Goal: Task Accomplishment & Management: Manage account settings

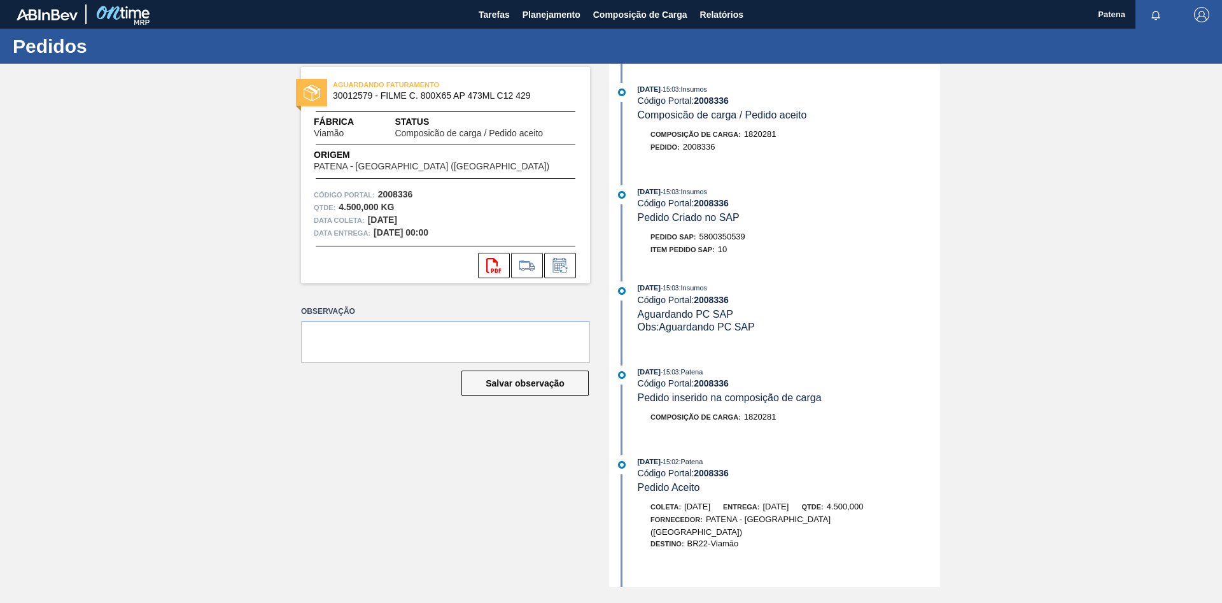
scroll to position [171, 0]
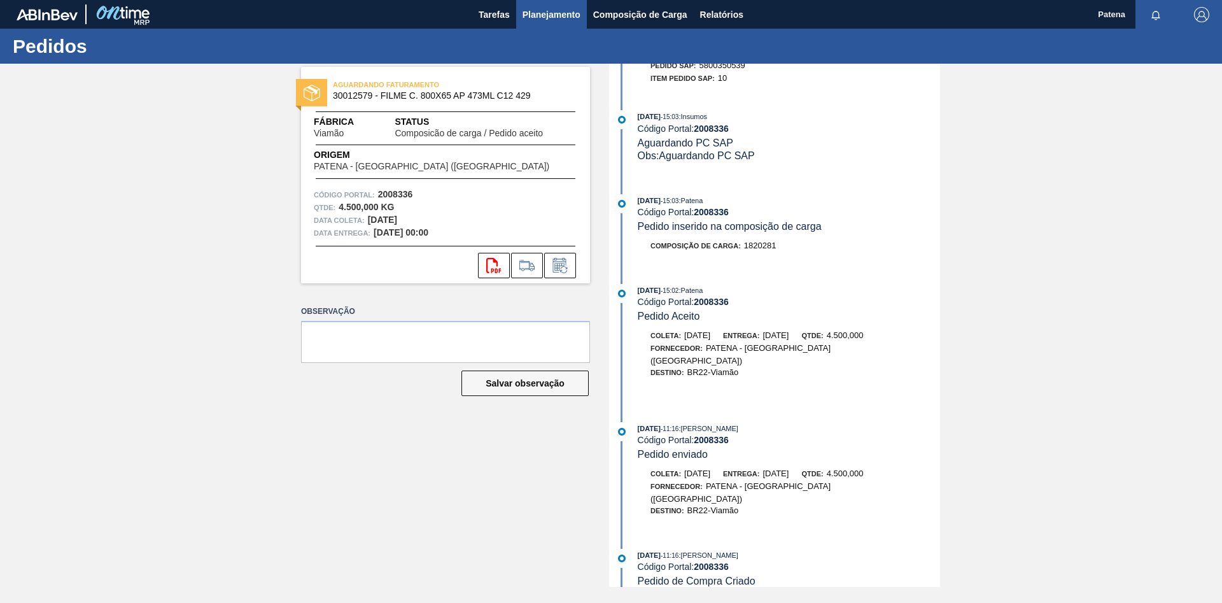
click at [529, 14] on span "Planejamento" at bounding box center [552, 14] width 58 height 15
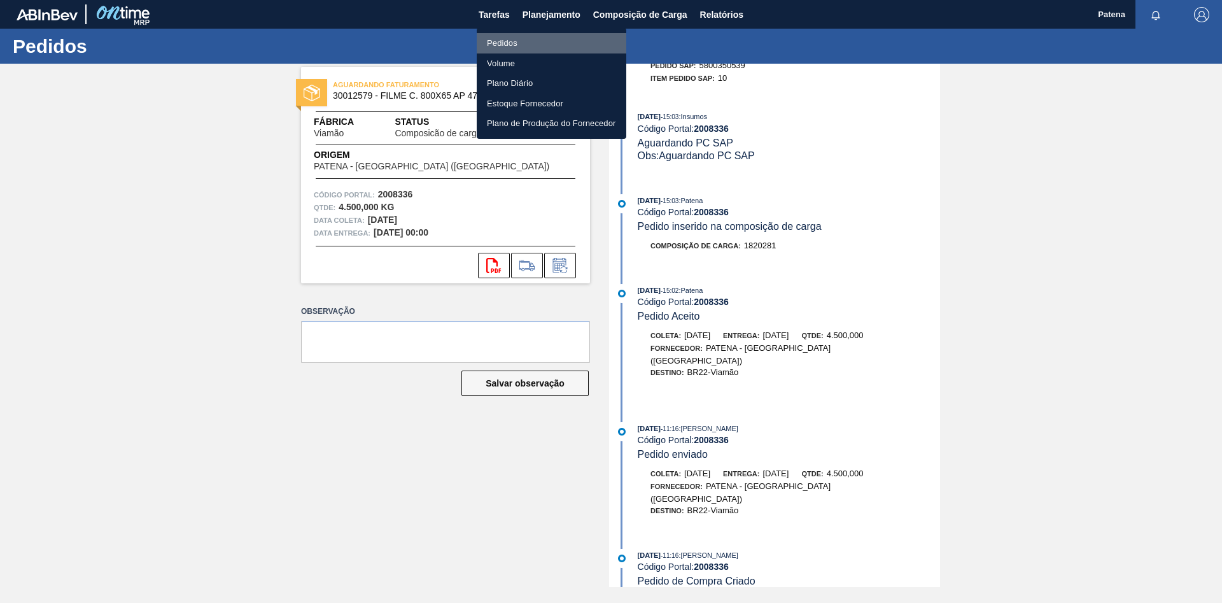
click at [521, 35] on li "Pedidos" at bounding box center [552, 43] width 150 height 20
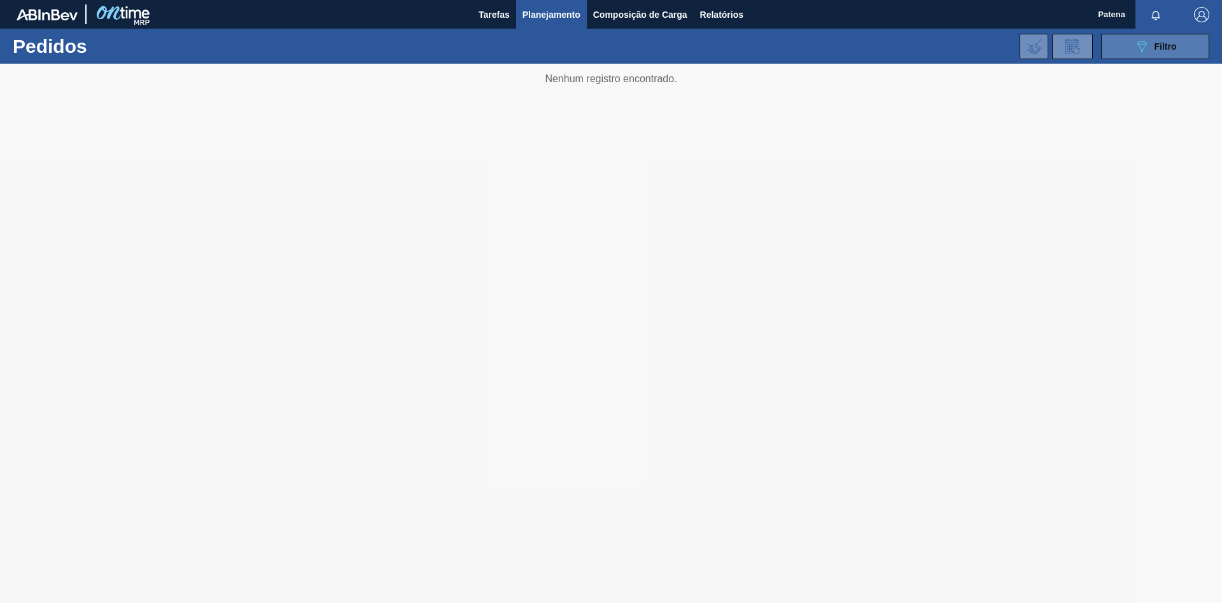
click at [1159, 41] on span "Filtro" at bounding box center [1166, 46] width 22 height 10
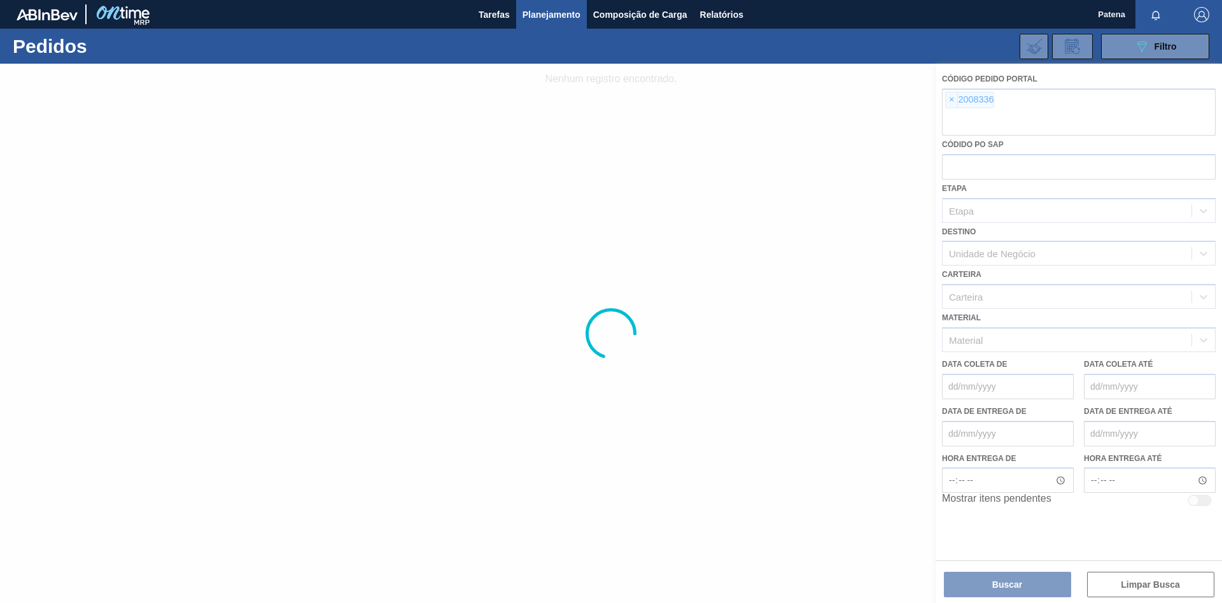
click at [945, 102] on div at bounding box center [611, 333] width 1222 height 539
click at [951, 102] on div at bounding box center [611, 333] width 1222 height 539
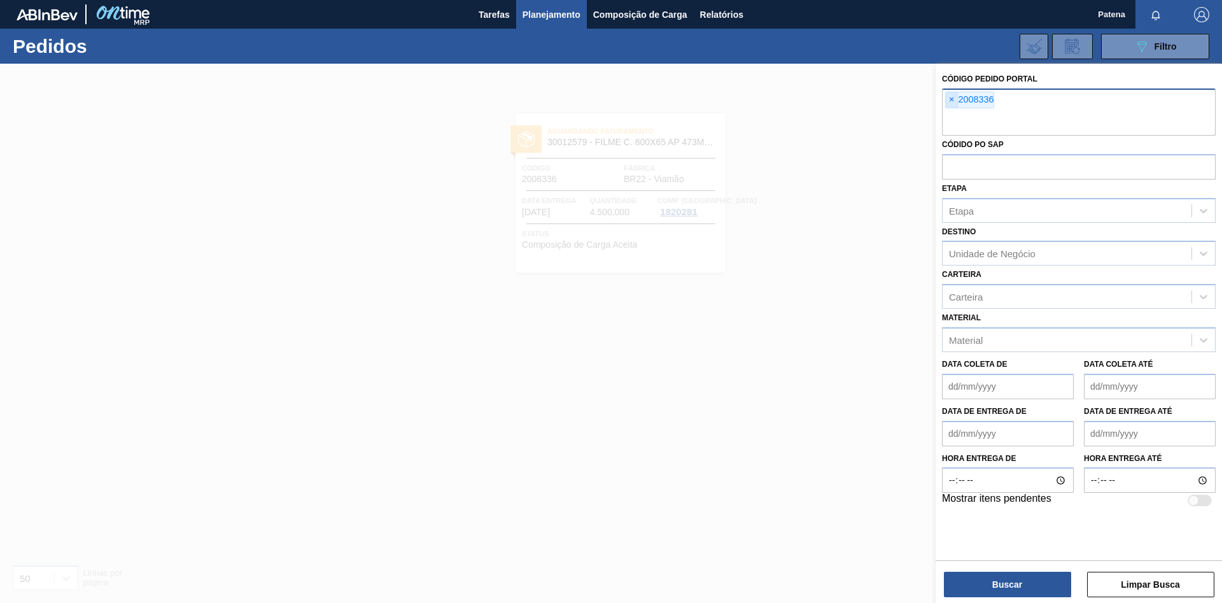
click at [951, 101] on span "×" at bounding box center [952, 99] width 12 height 15
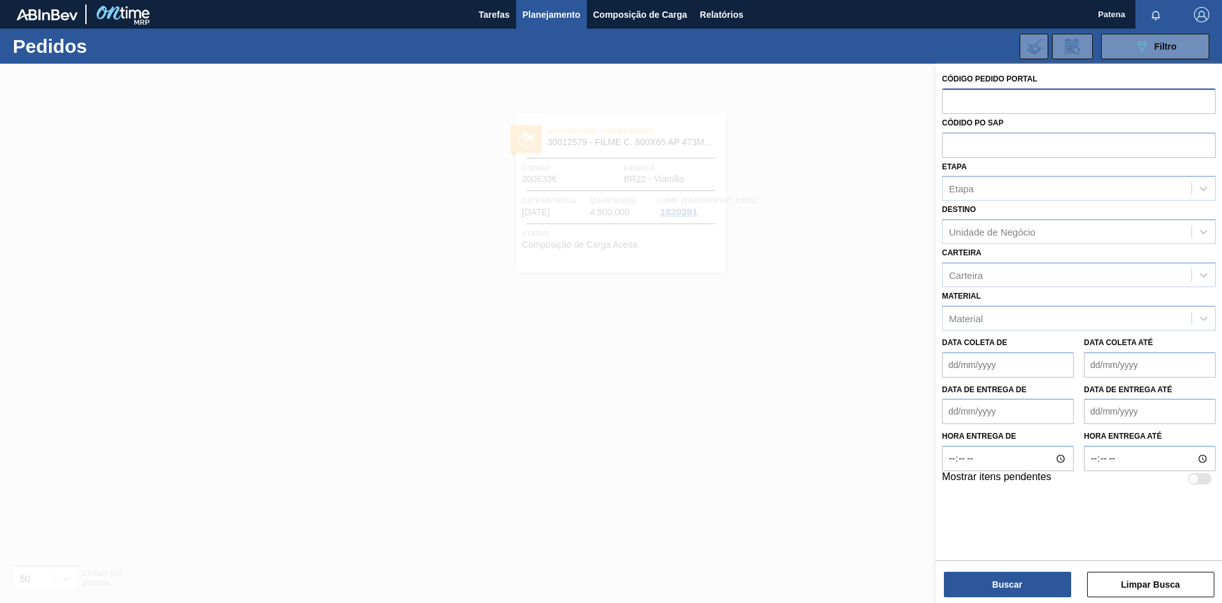
click at [968, 104] on input "text" at bounding box center [1079, 100] width 274 height 24
type input "2022696"
click at [1033, 588] on button "Buscar" at bounding box center [1007, 584] width 127 height 25
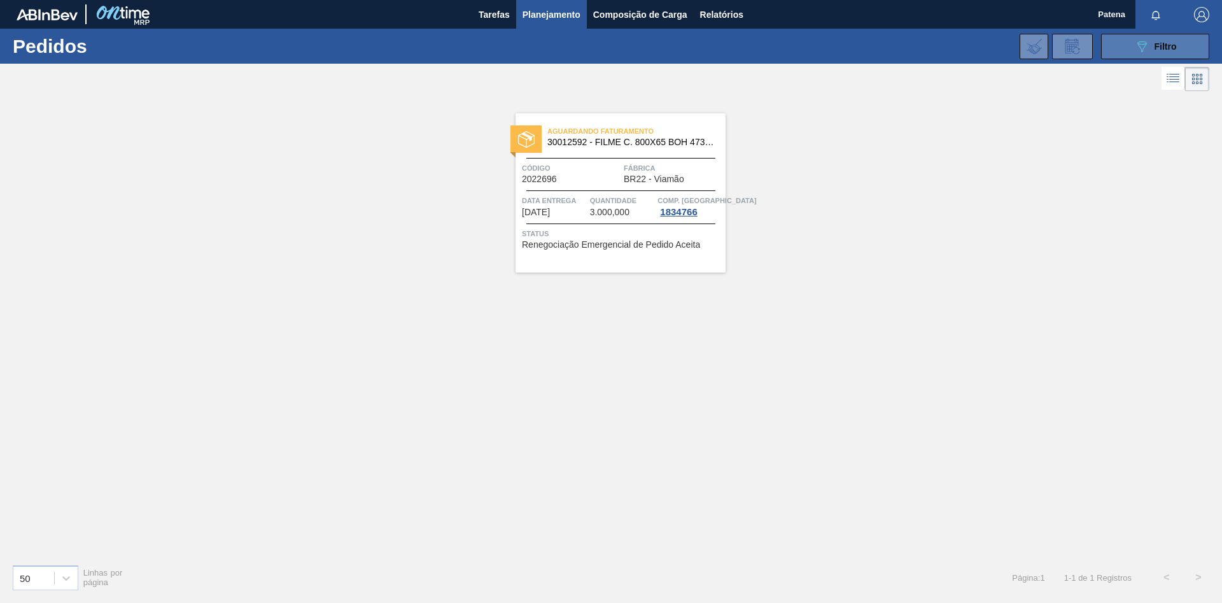
click at [1155, 45] on span "Filtro" at bounding box center [1166, 46] width 22 height 10
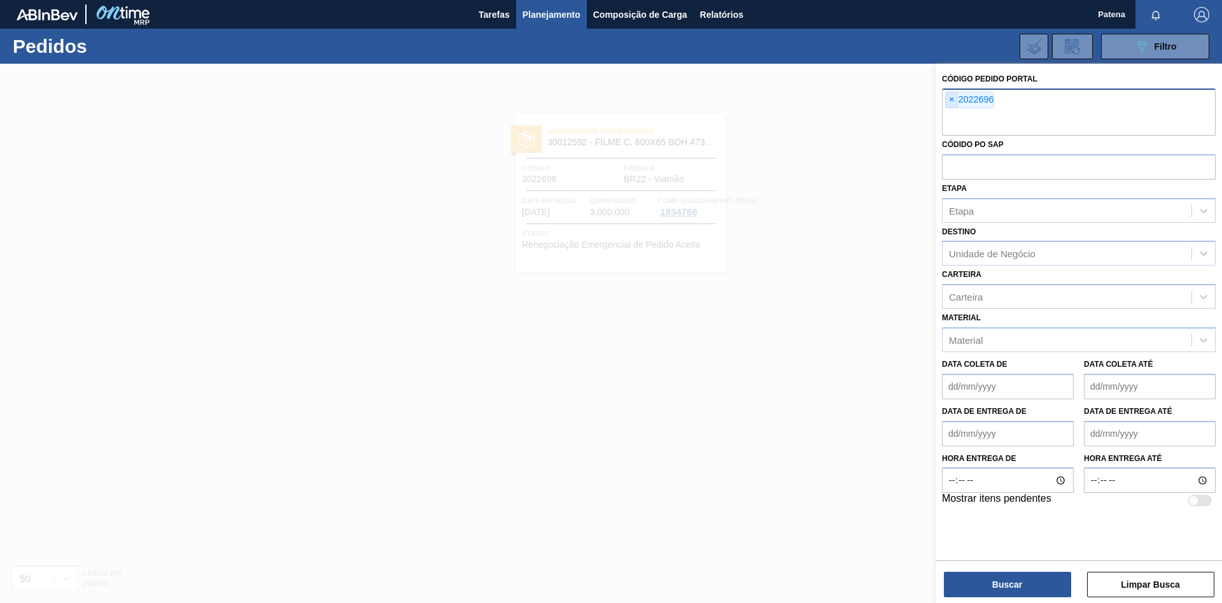
click at [952, 100] on span "×" at bounding box center [952, 99] width 12 height 15
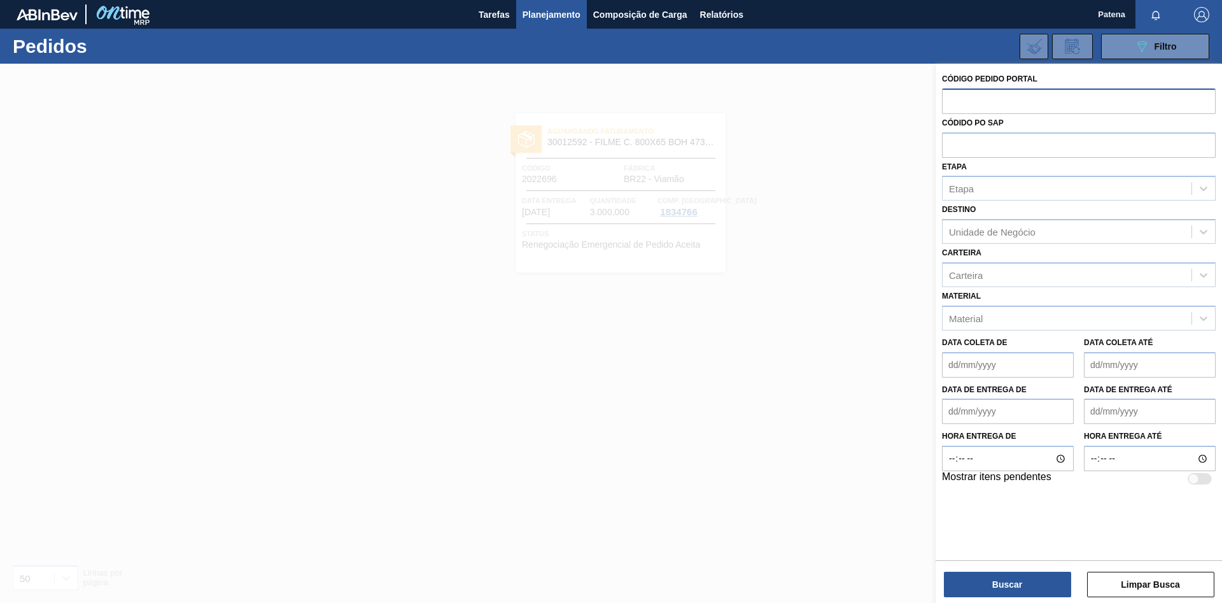
click at [962, 102] on input "text" at bounding box center [1079, 100] width 274 height 24
type input "2020925"
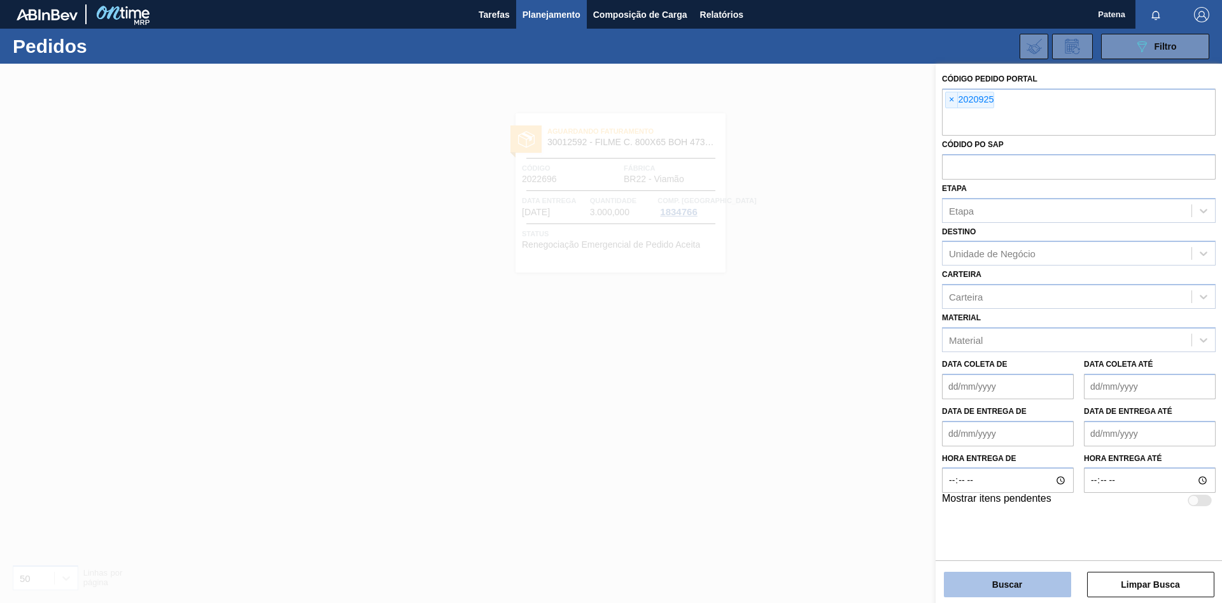
click at [1034, 583] on button "Buscar" at bounding box center [1007, 584] width 127 height 25
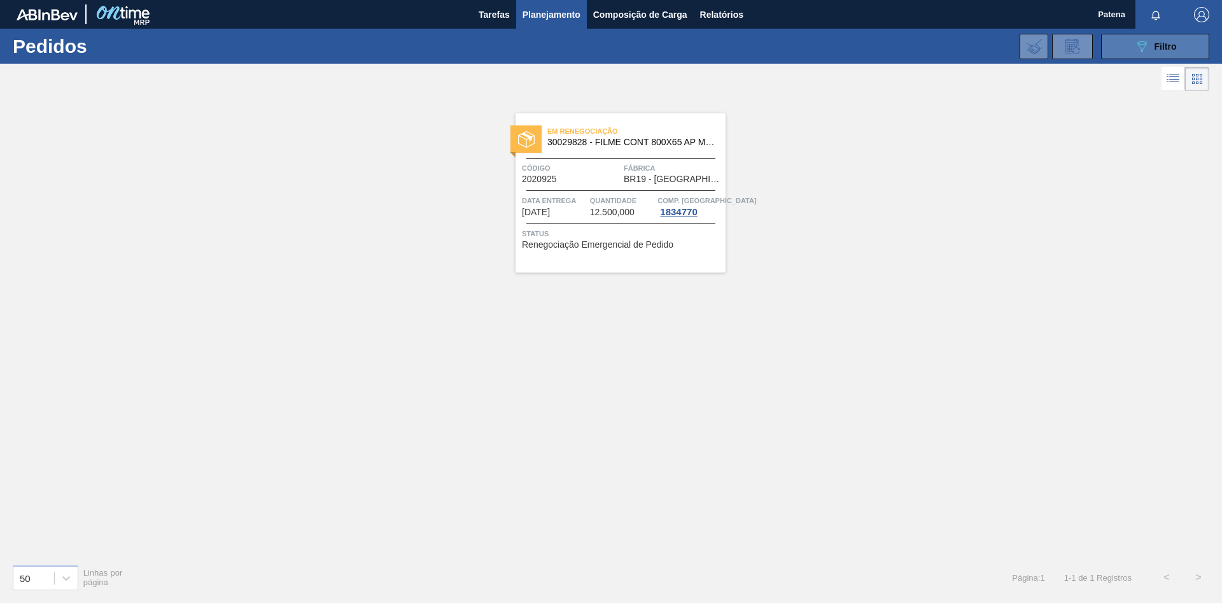
click at [1112, 42] on button "089F7B8B-B2A5-4AFE-B5C0-19BA573D28AC Filtro" at bounding box center [1155, 46] width 108 height 25
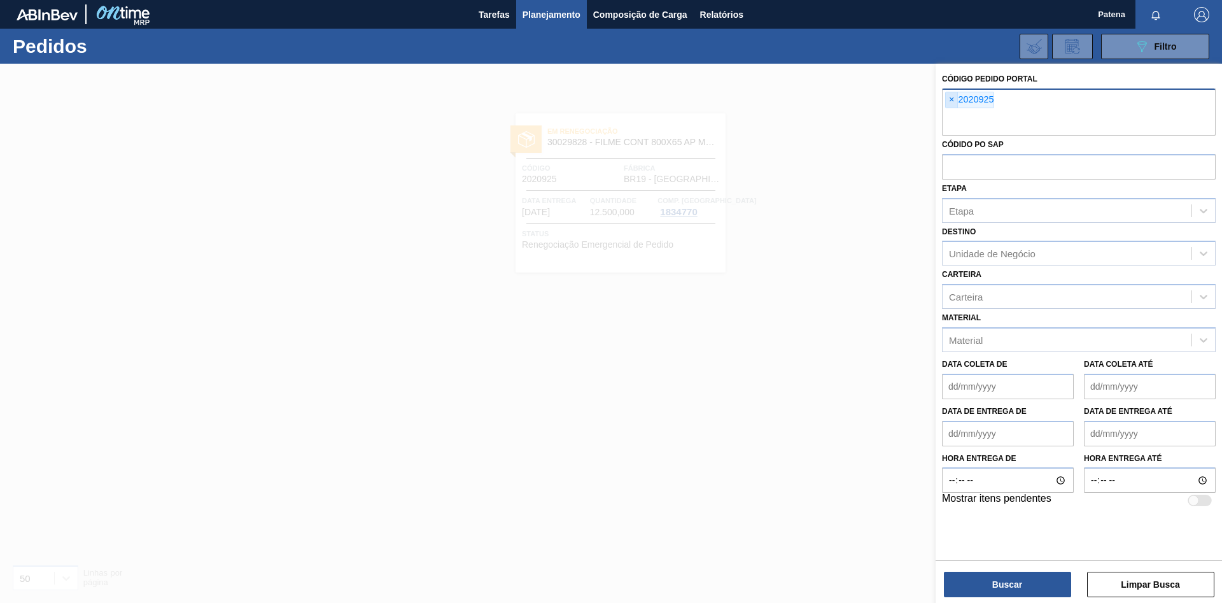
click at [954, 100] on span "×" at bounding box center [952, 99] width 12 height 15
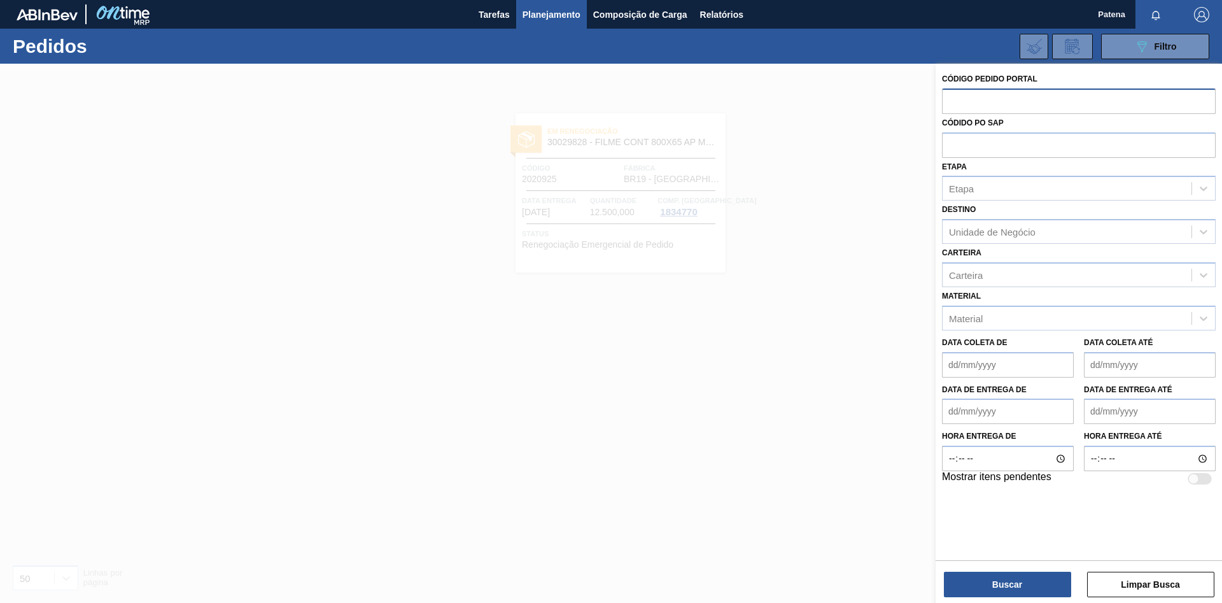
click at [961, 103] on input "text" at bounding box center [1079, 100] width 274 height 24
type input "2026927"
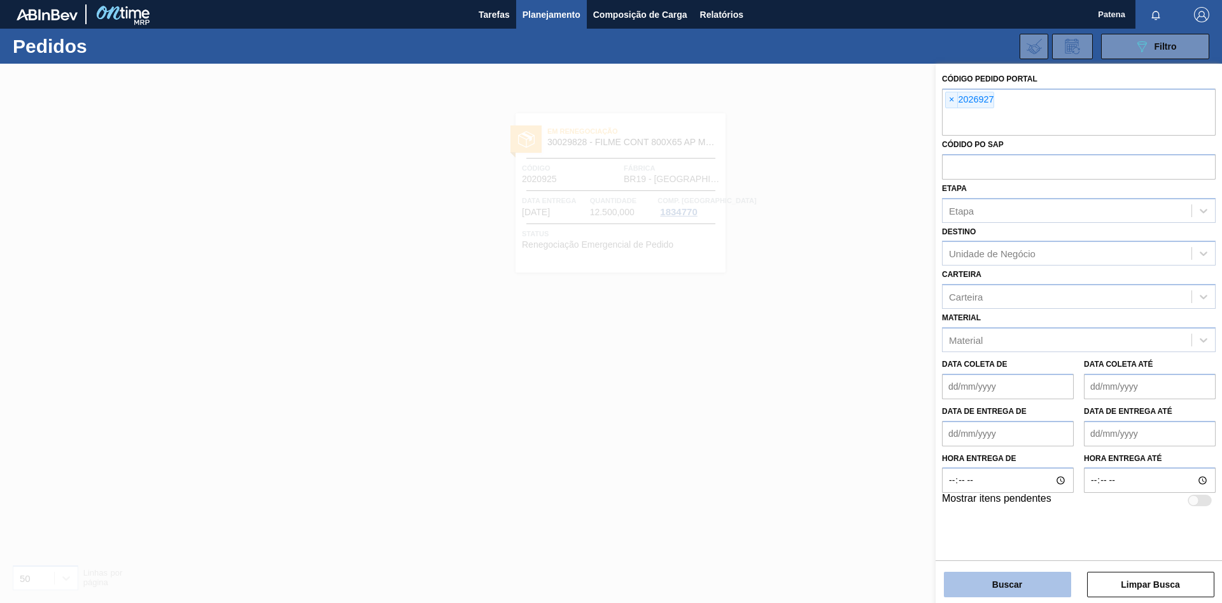
click at [1042, 587] on button "Buscar" at bounding box center [1007, 584] width 127 height 25
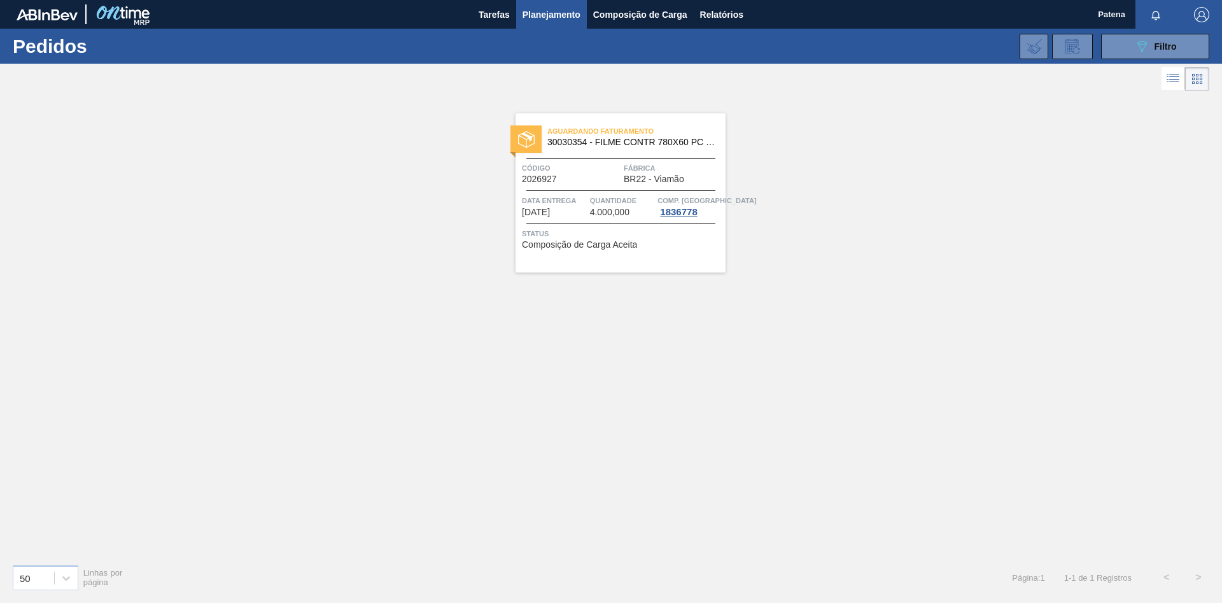
click at [568, 171] on span "Código" at bounding box center [571, 168] width 99 height 13
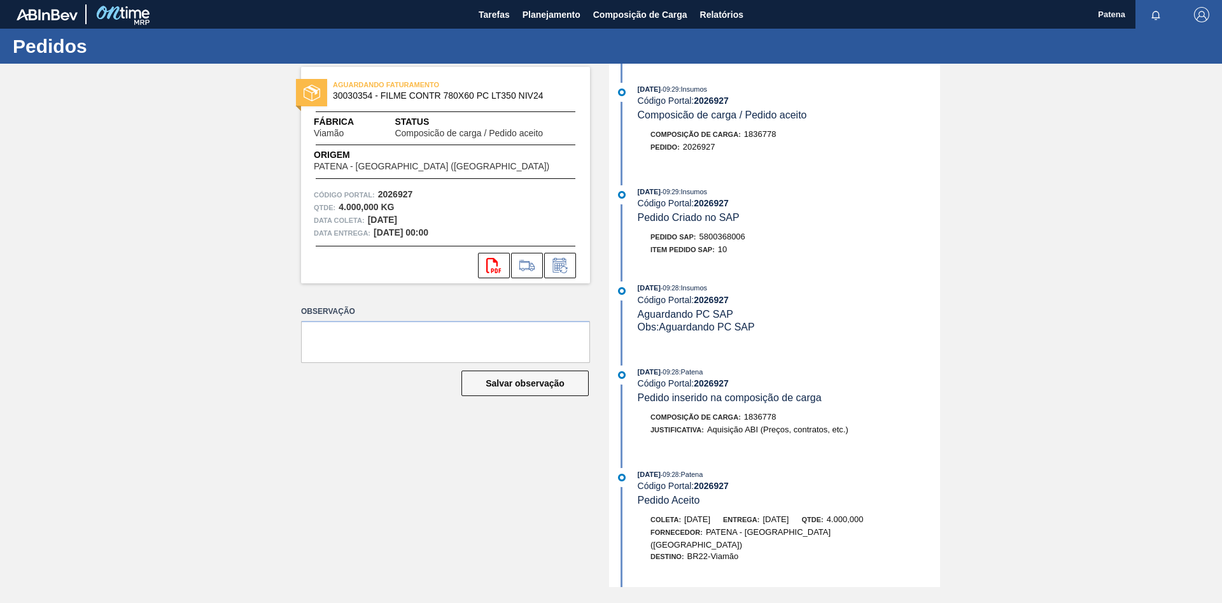
scroll to position [185, 0]
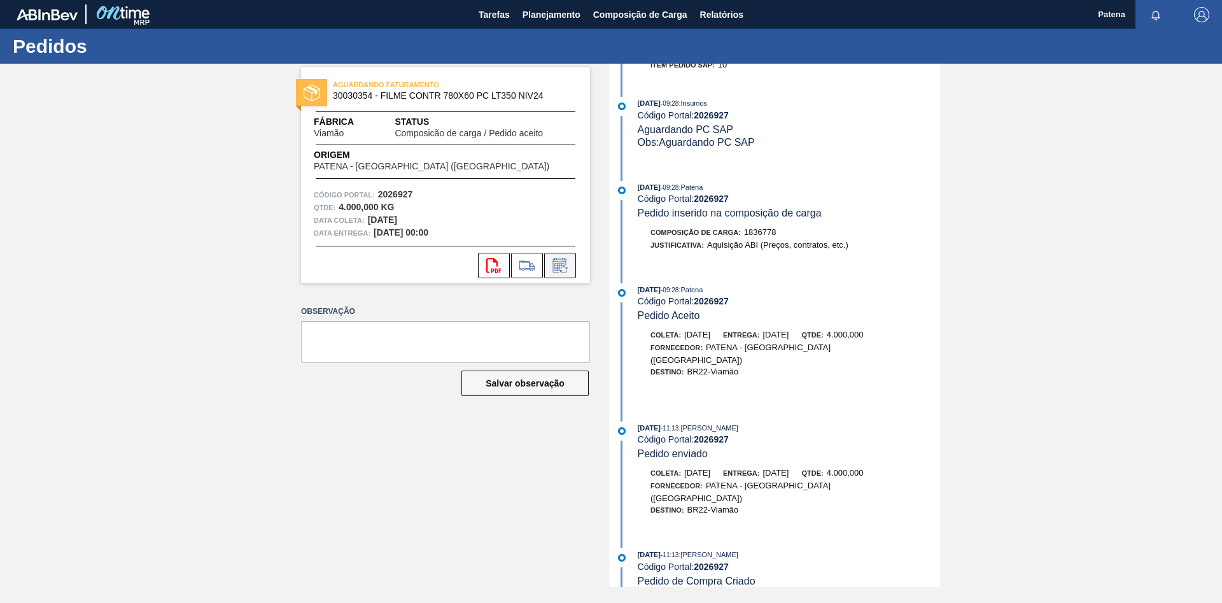
click at [565, 260] on icon at bounding box center [559, 265] width 13 height 15
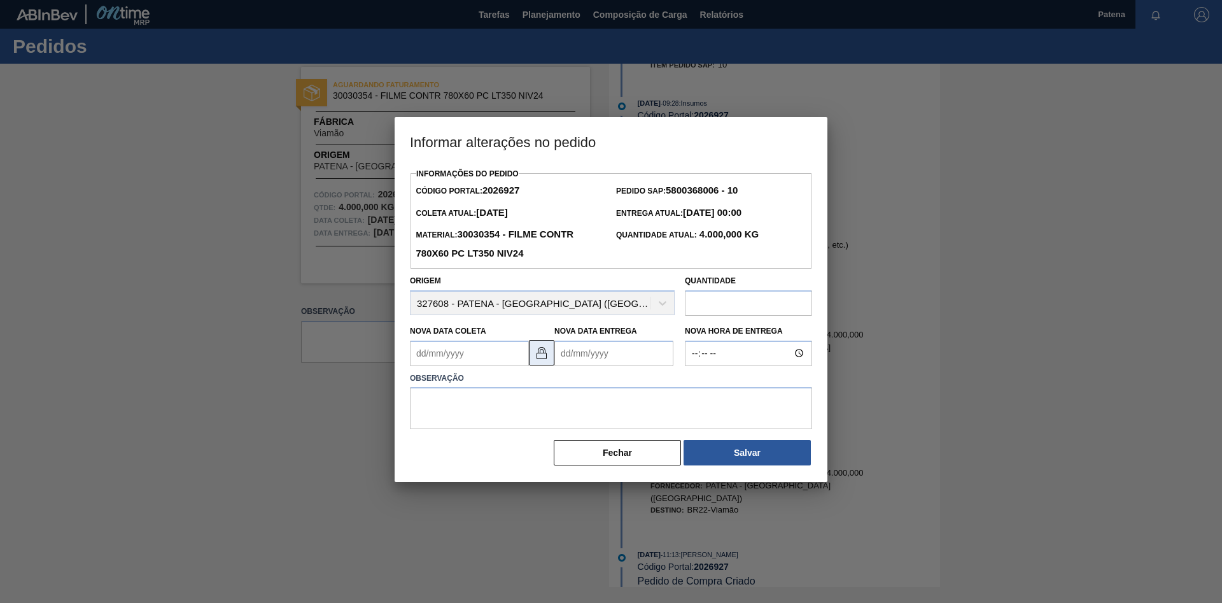
click at [538, 360] on img at bounding box center [541, 352] width 15 height 15
click at [489, 358] on Coleta2026927 "Nova Data Coleta" at bounding box center [469, 353] width 119 height 25
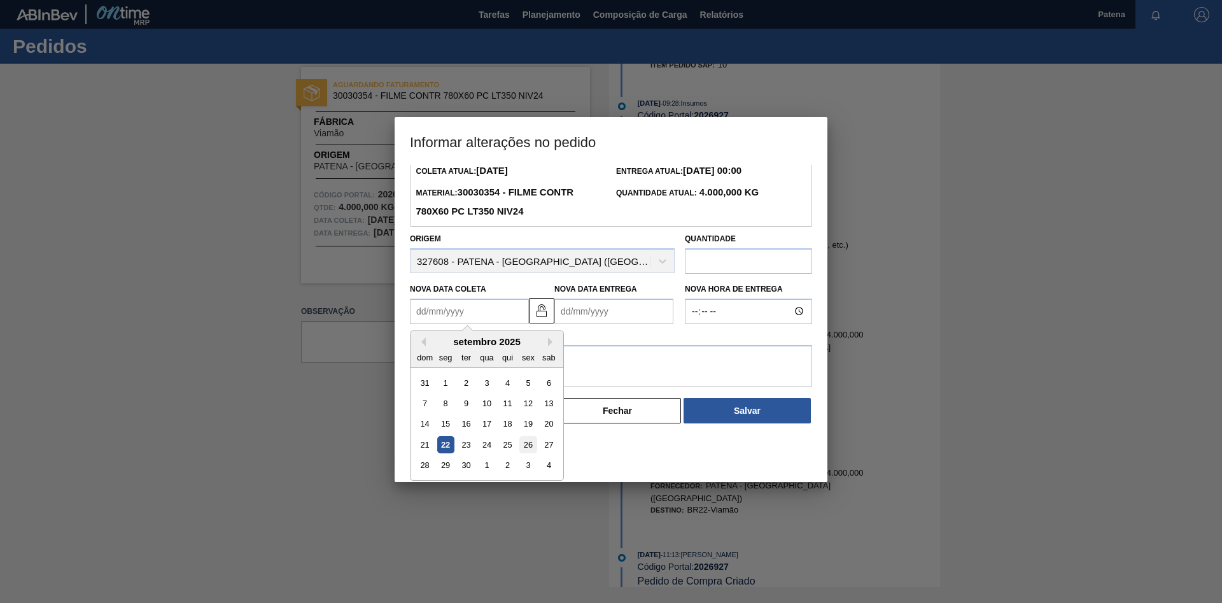
click at [530, 450] on div "26" at bounding box center [527, 444] width 17 height 17
type Coleta2026927 "[DATE]"
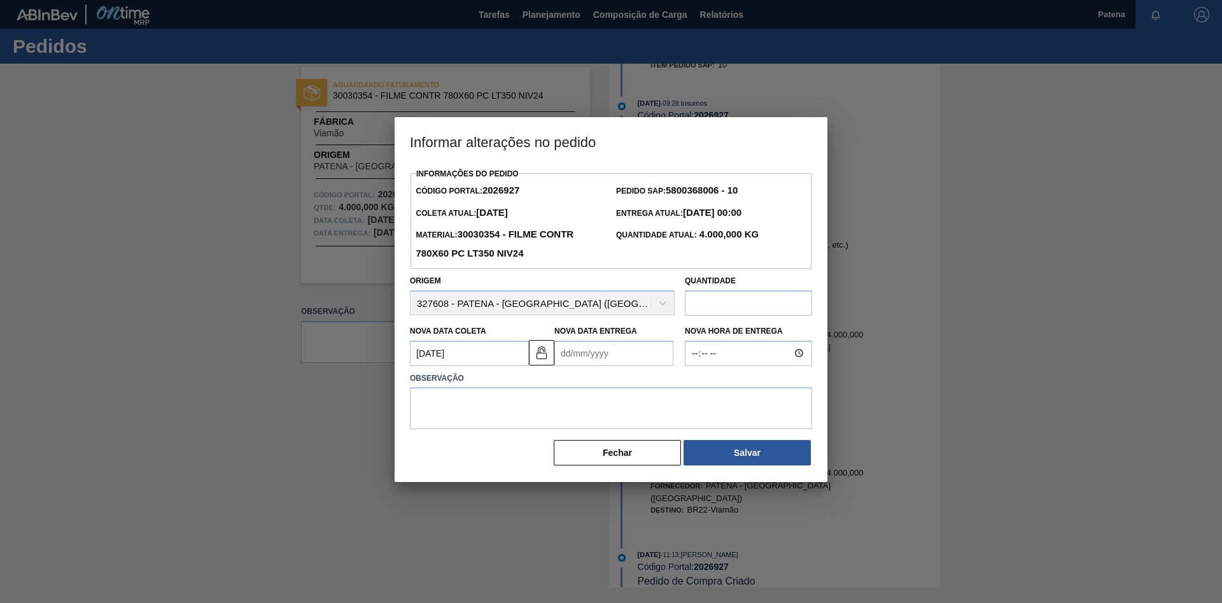
click at [584, 358] on Entrega2026927 "Nova Data Entrega" at bounding box center [613, 353] width 119 height 25
click at [611, 429] on div "2" at bounding box center [610, 424] width 17 height 17
type Entrega2026927 "[DATE]"
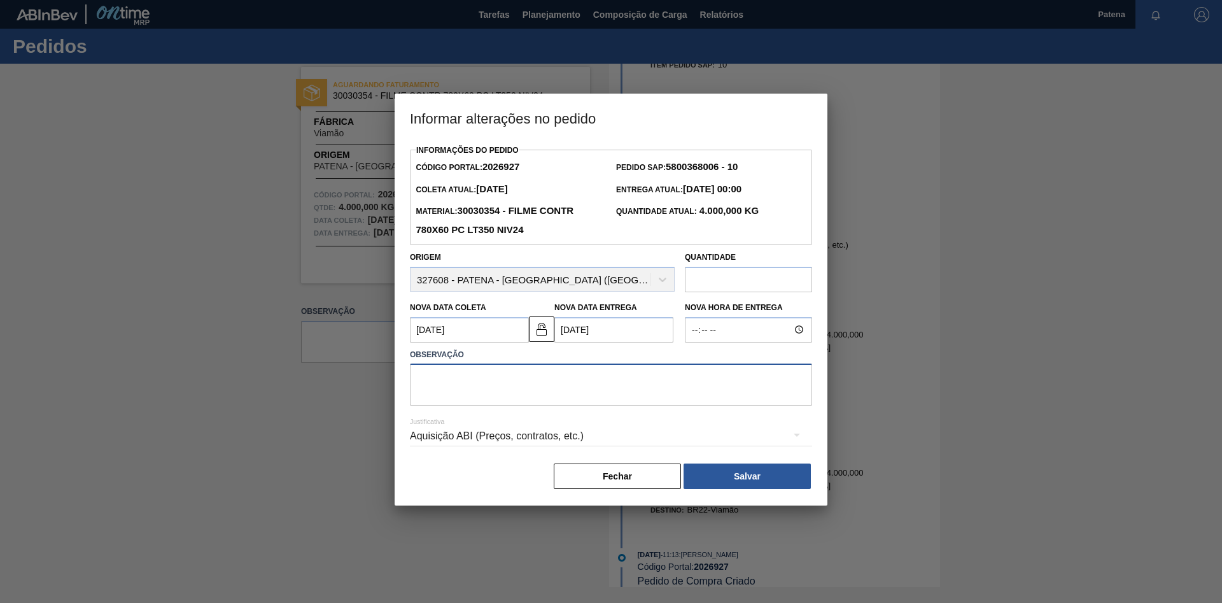
click at [454, 393] on textarea at bounding box center [611, 384] width 402 height 42
type textarea "ENTREGA 02/10"
click at [748, 479] on button "Salvar" at bounding box center [747, 475] width 127 height 25
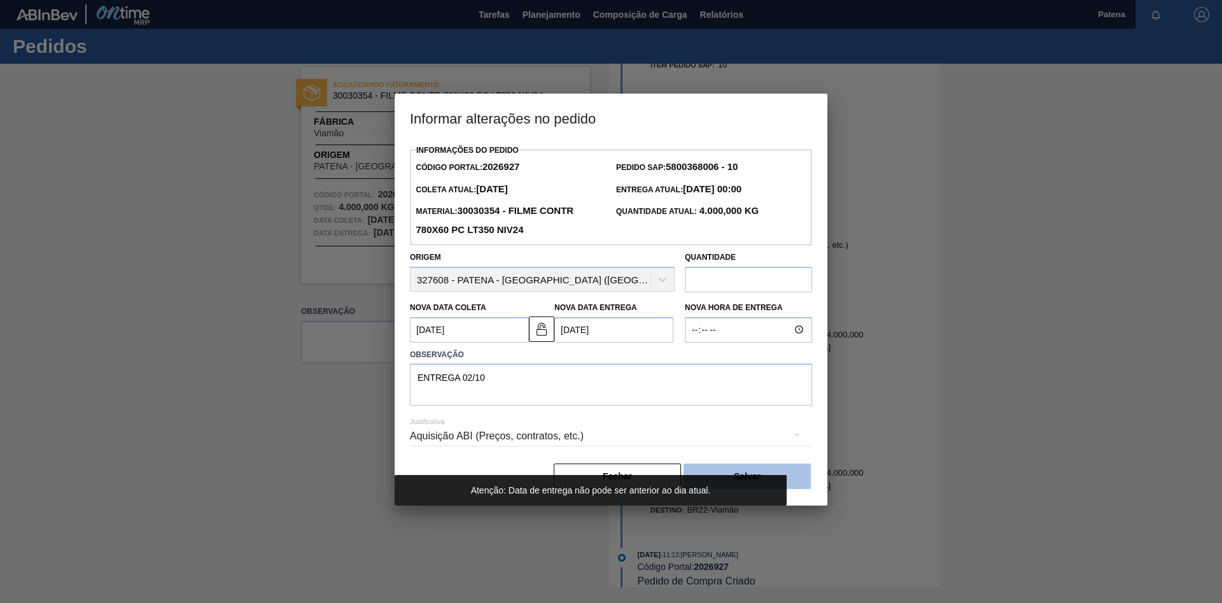
click at [787, 472] on button "Salvar" at bounding box center [747, 475] width 127 height 25
click at [621, 376] on textarea "ENTREGA 02/10" at bounding box center [611, 384] width 402 height 42
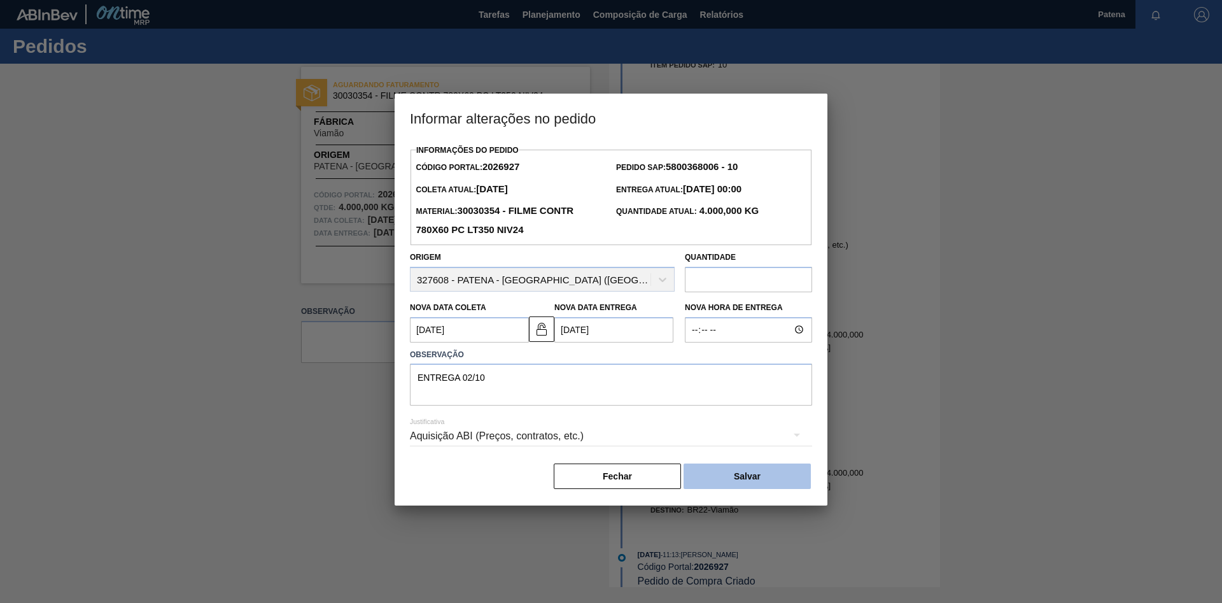
click at [750, 486] on button "Salvar" at bounding box center [747, 475] width 127 height 25
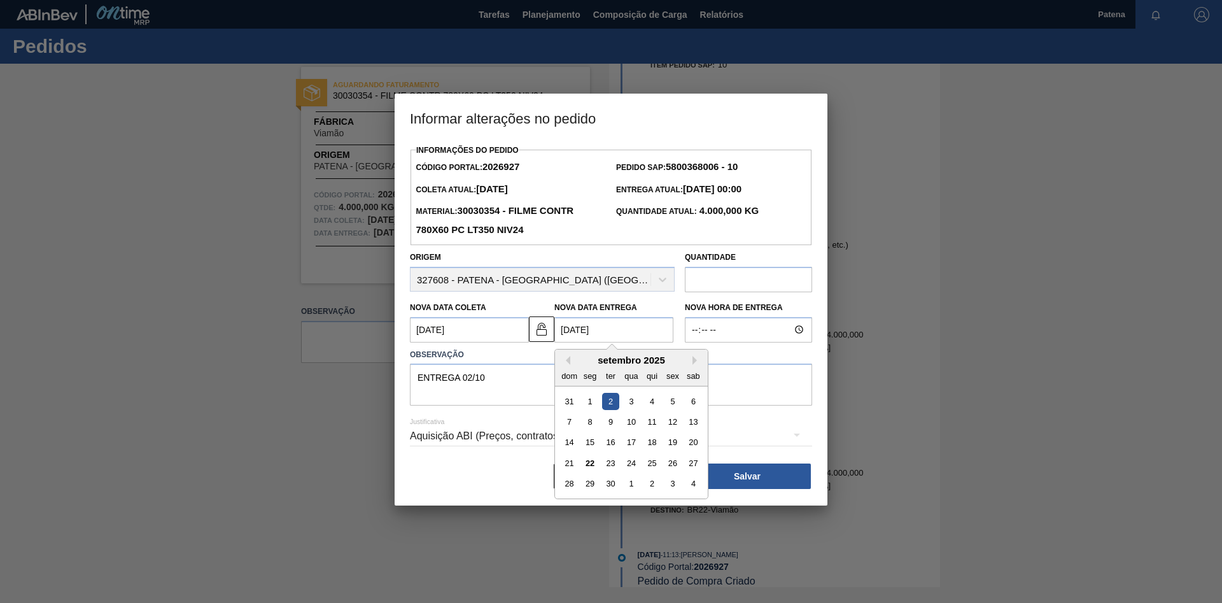
drag, startPoint x: 610, startPoint y: 330, endPoint x: 551, endPoint y: 330, distance: 59.2
click at [554, 330] on Entrega2026927 "[DATE]" at bounding box center [613, 329] width 119 height 25
type Entrega2026927 "[DATE]"
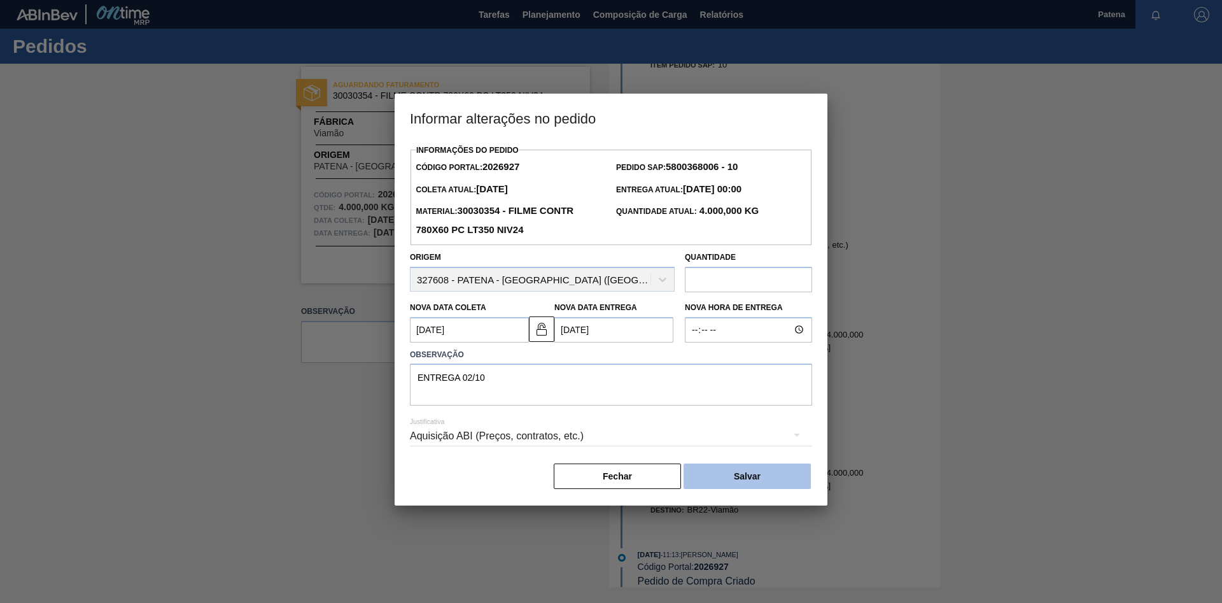
click at [742, 474] on button "Salvar" at bounding box center [747, 475] width 127 height 25
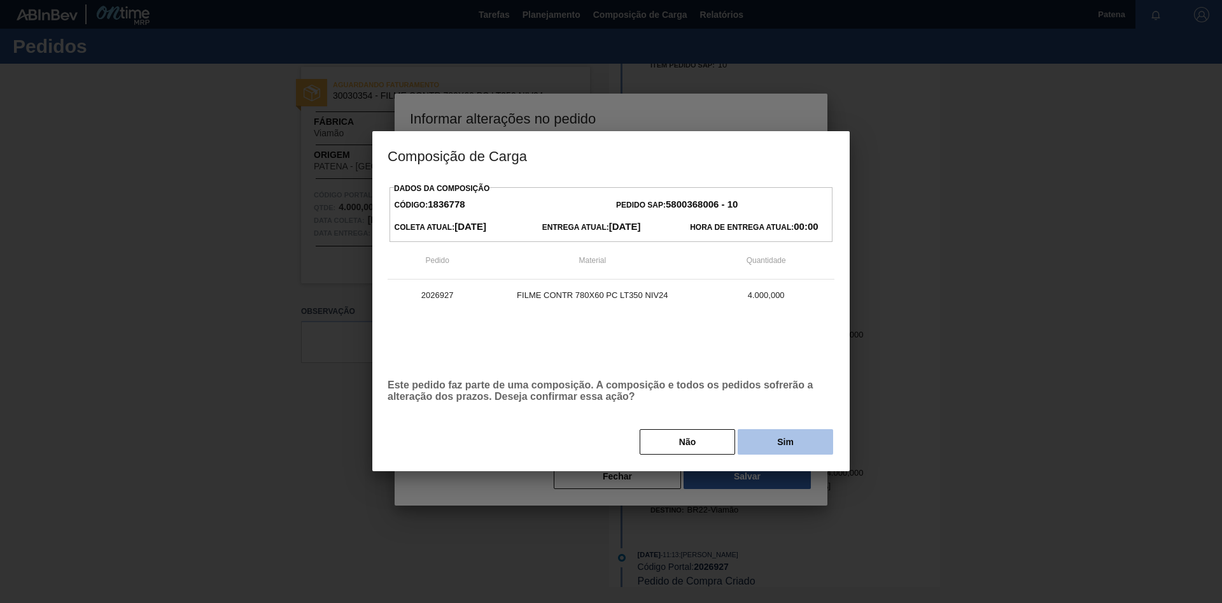
click at [777, 440] on button "Sim" at bounding box center [785, 441] width 95 height 25
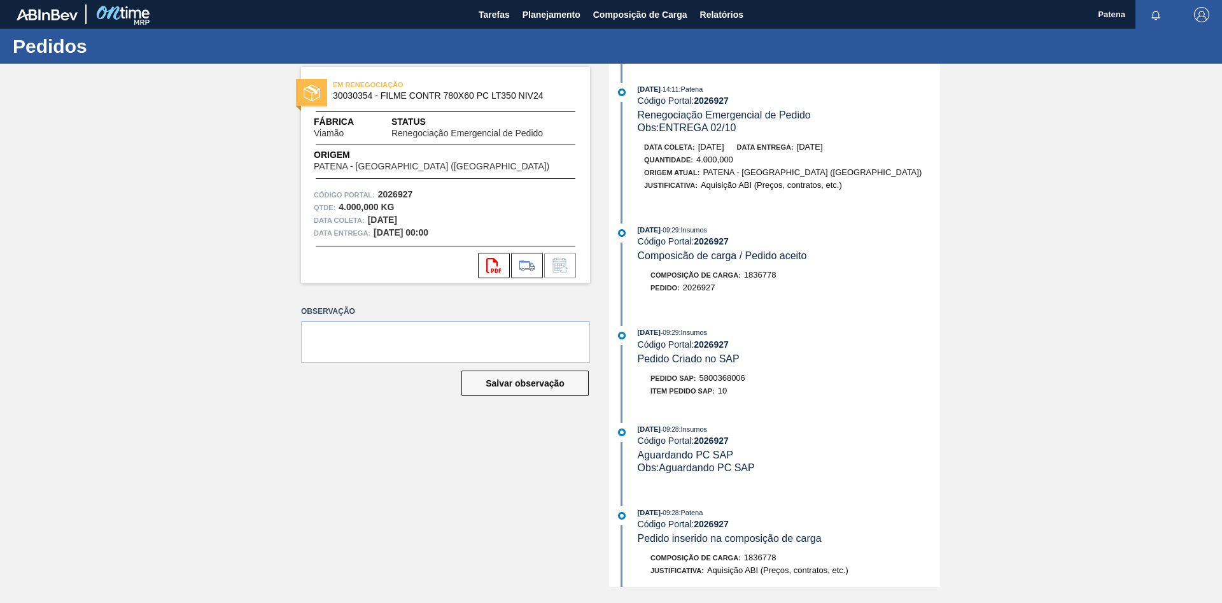
click at [891, 362] on div "[DATE] 09:29 : Insumos Código Portal: 2026927 Pedido Criado no SAP" at bounding box center [789, 345] width 302 height 39
click at [545, 13] on span "Planejamento" at bounding box center [552, 14] width 58 height 15
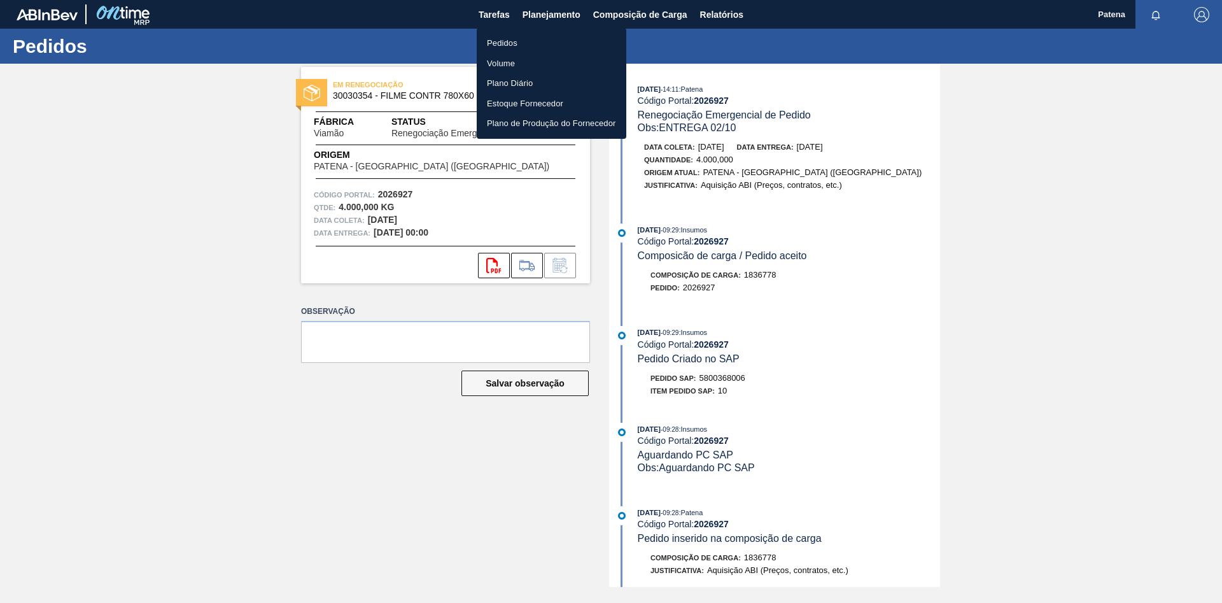
click at [498, 43] on li "Pedidos" at bounding box center [552, 43] width 150 height 20
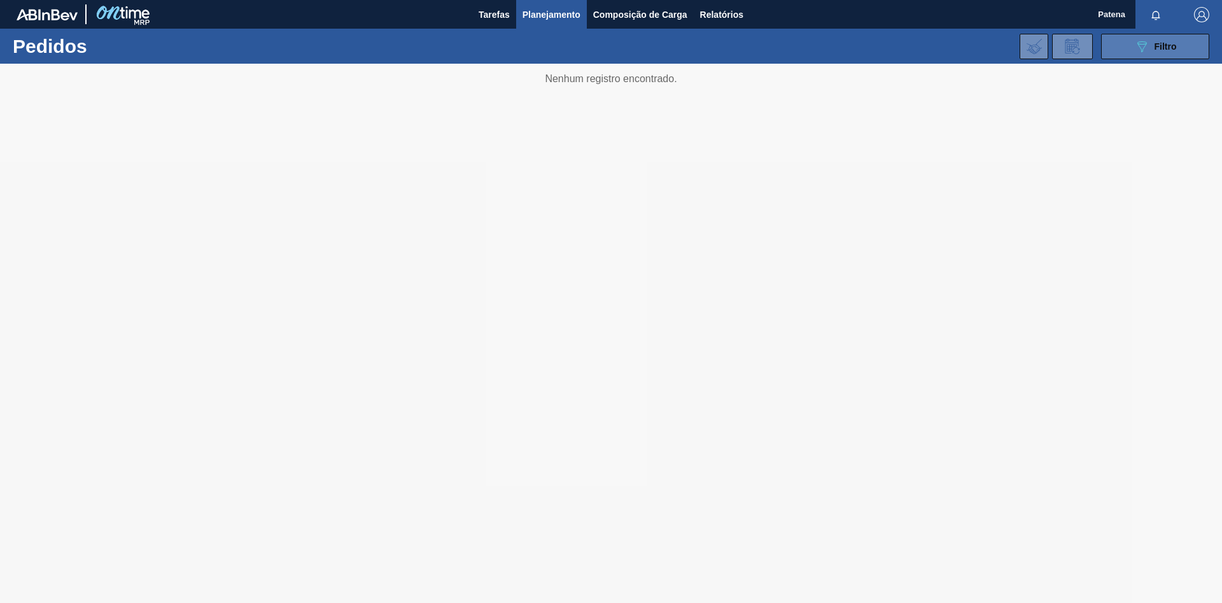
click at [1138, 53] on icon "089F7B8B-B2A5-4AFE-B5C0-19BA573D28AC" at bounding box center [1141, 46] width 15 height 15
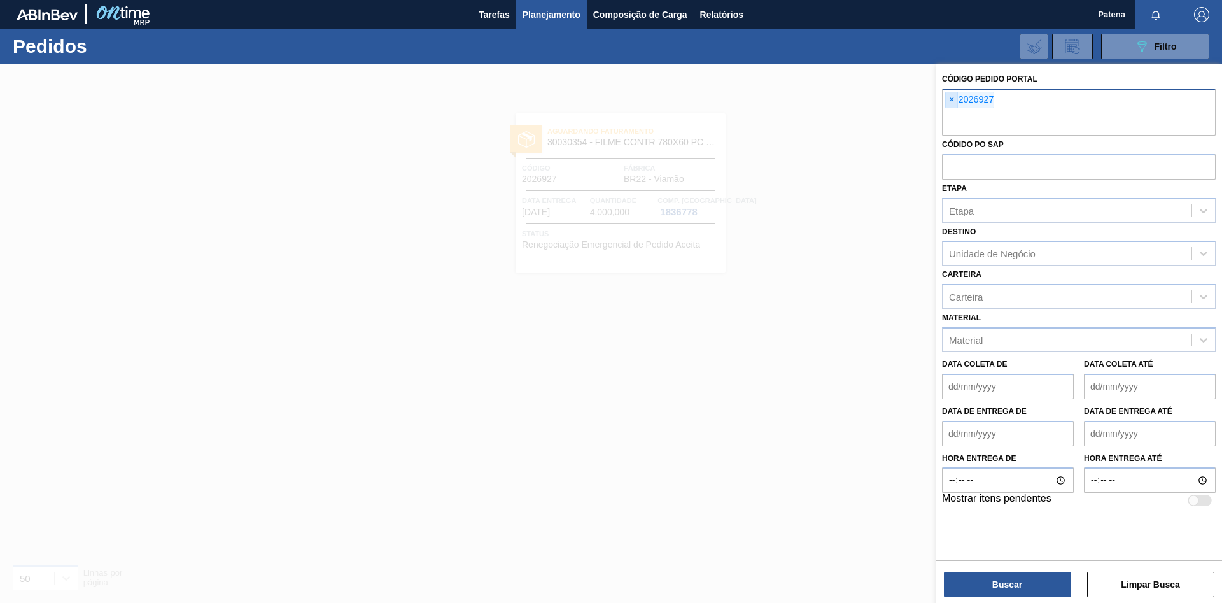
click at [949, 99] on span "×" at bounding box center [952, 99] width 12 height 15
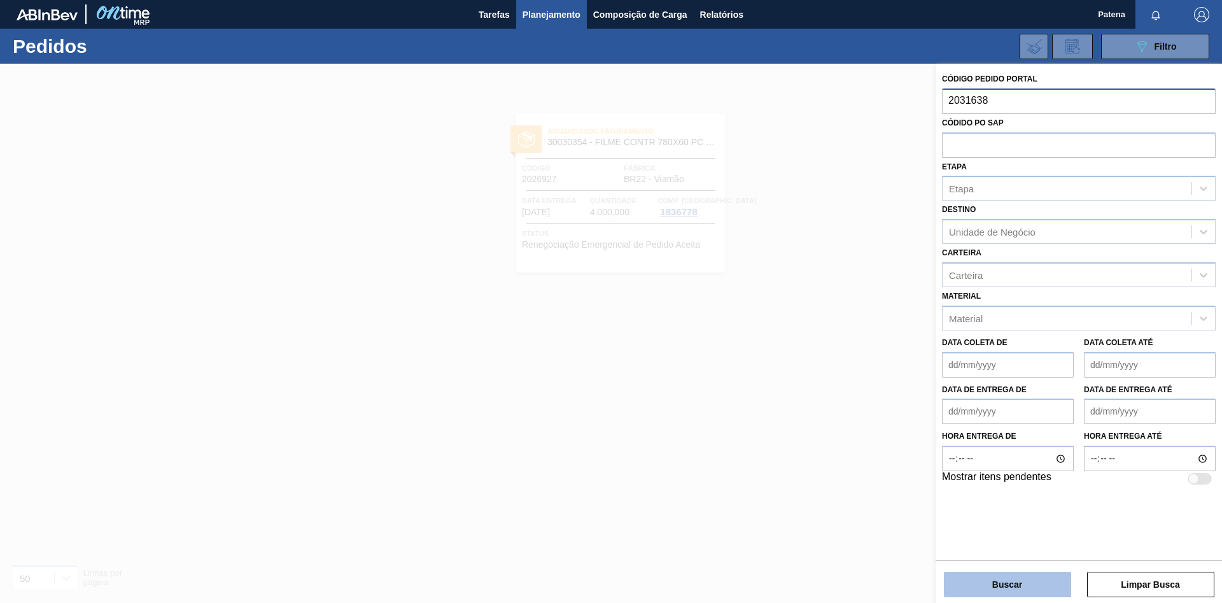
type input "2031638"
click at [1043, 575] on button "Buscar" at bounding box center [1007, 584] width 127 height 25
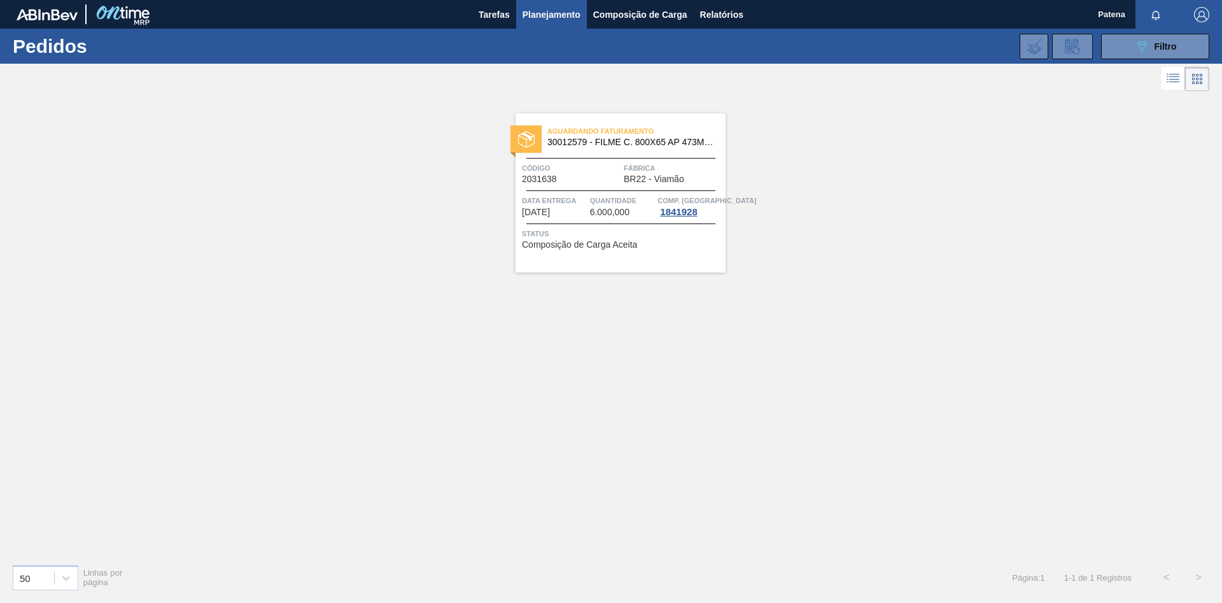
click at [539, 13] on span "Planejamento" at bounding box center [552, 14] width 58 height 15
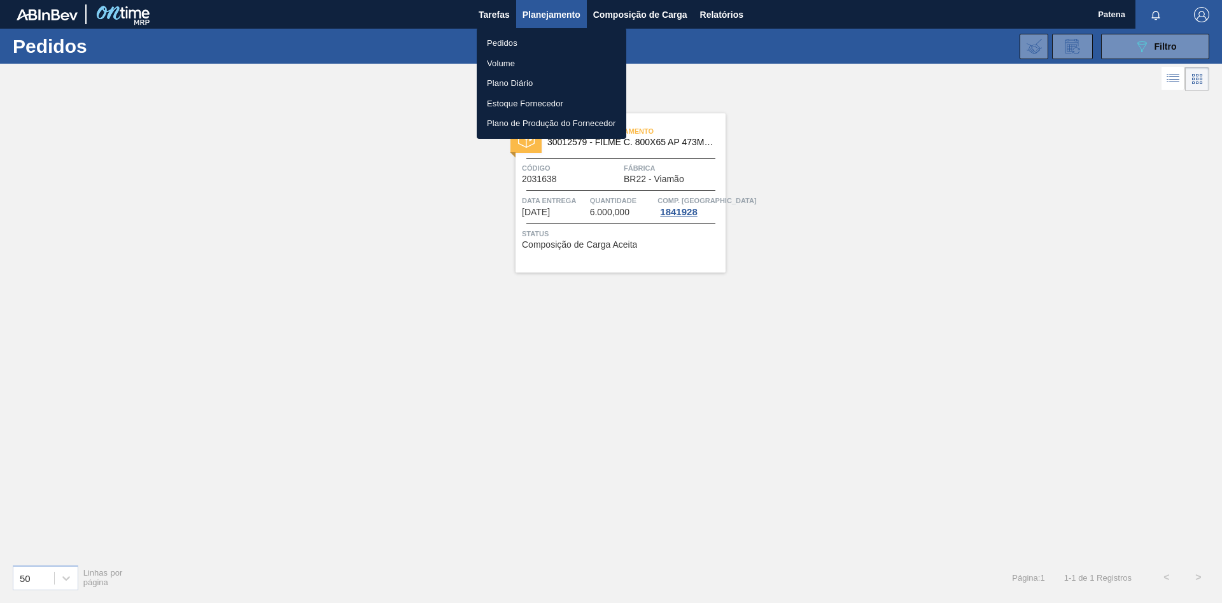
click at [1148, 45] on div at bounding box center [611, 301] width 1222 height 603
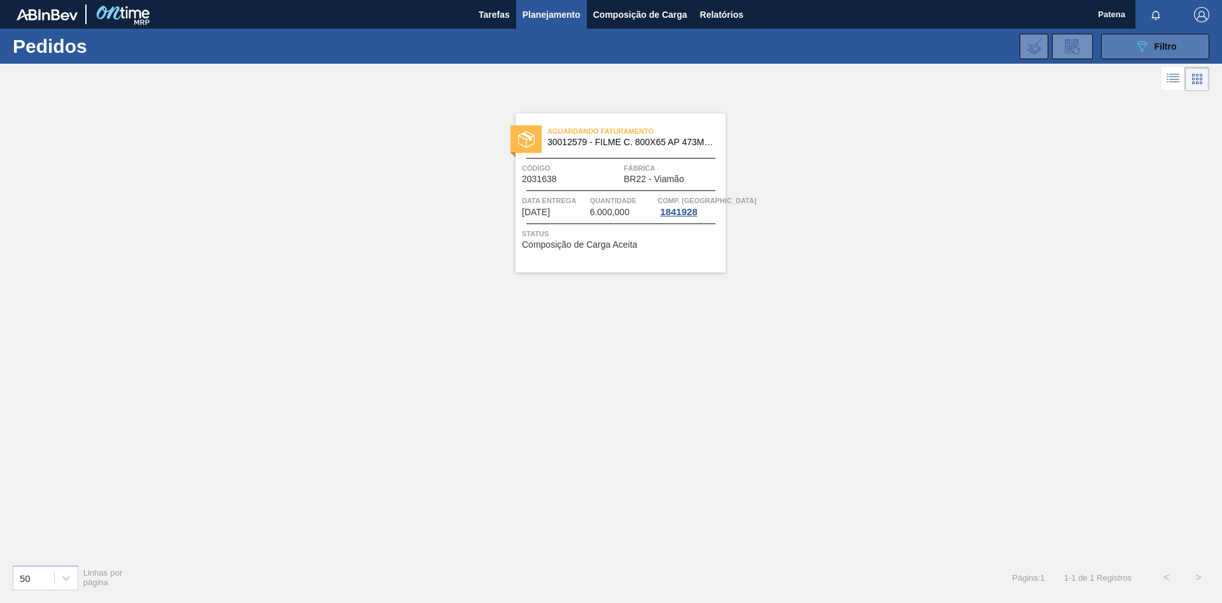
click at [1141, 48] on icon "089F7B8B-B2A5-4AFE-B5C0-19BA573D28AC" at bounding box center [1141, 46] width 15 height 15
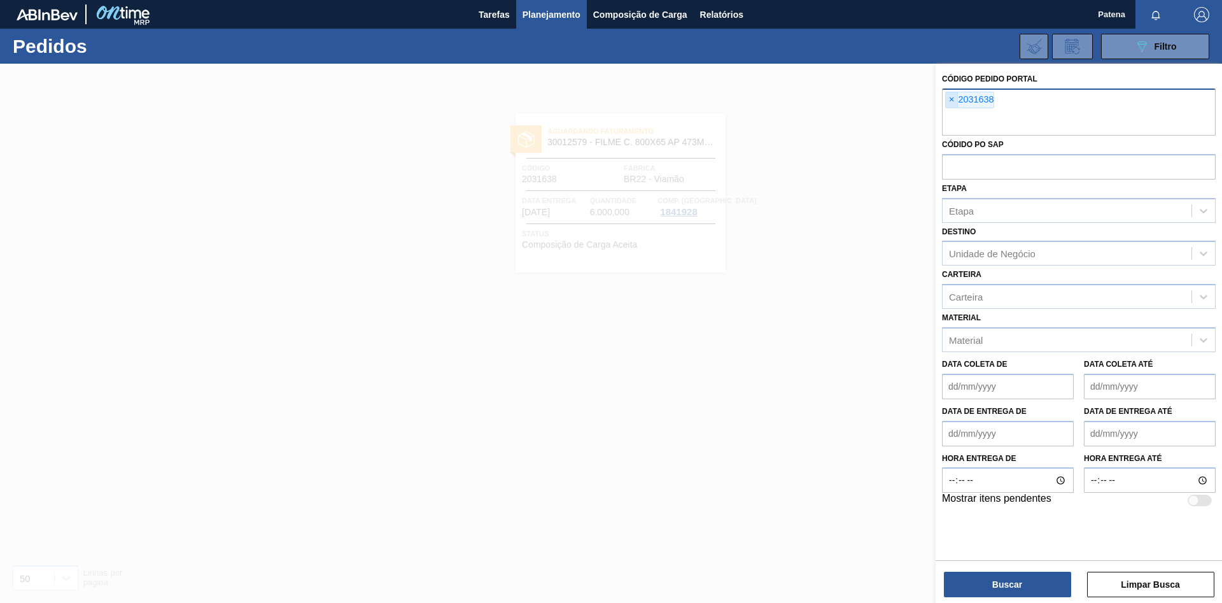
click at [951, 99] on span "×" at bounding box center [952, 99] width 12 height 15
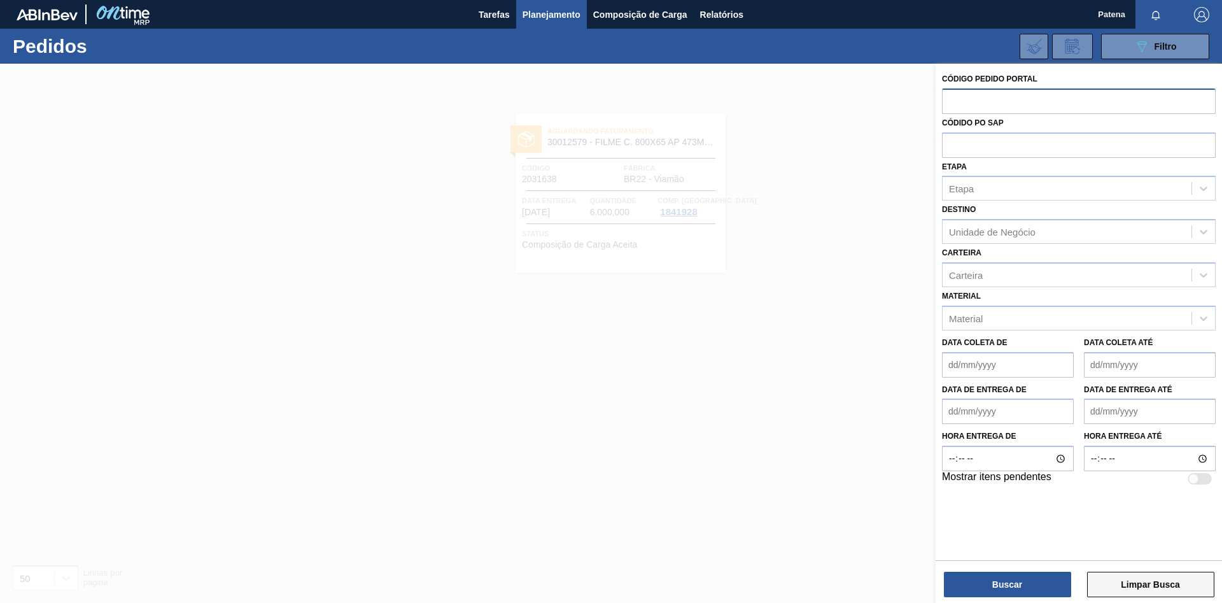
click at [1124, 595] on button "Limpar Busca" at bounding box center [1150, 584] width 127 height 25
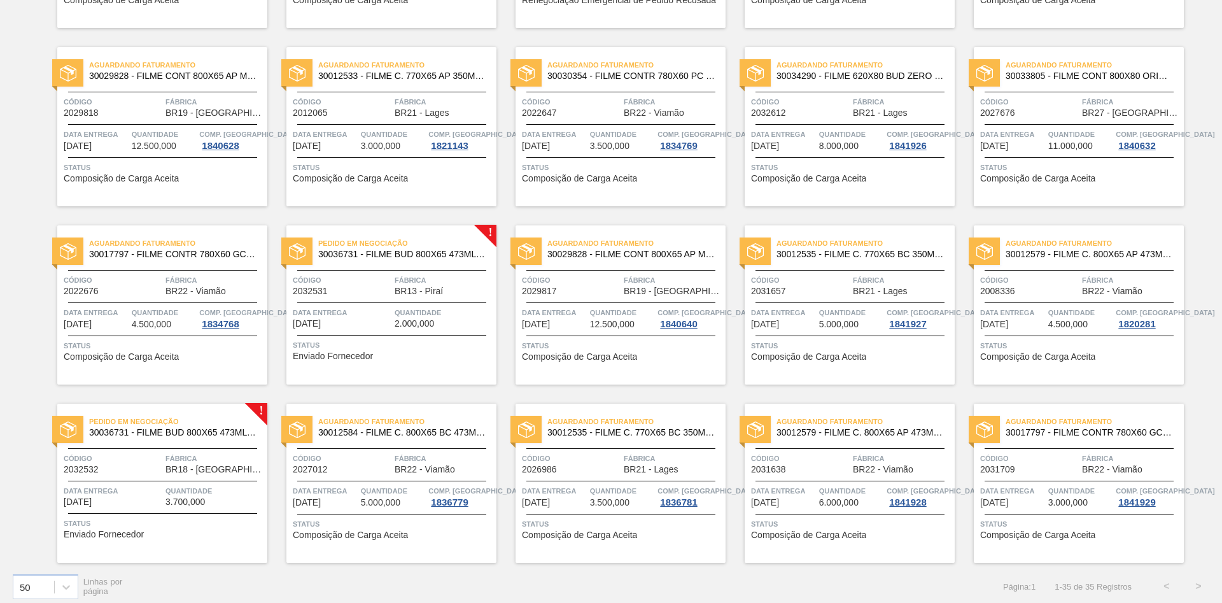
scroll to position [786, 0]
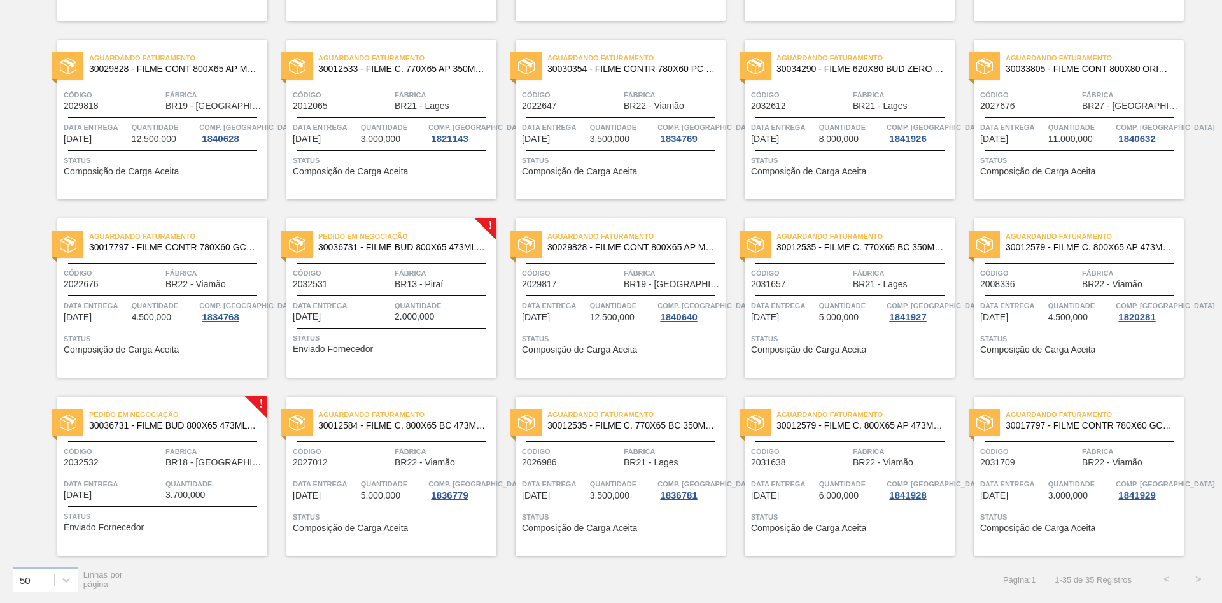
click at [1061, 277] on span "Código" at bounding box center [1029, 273] width 99 height 13
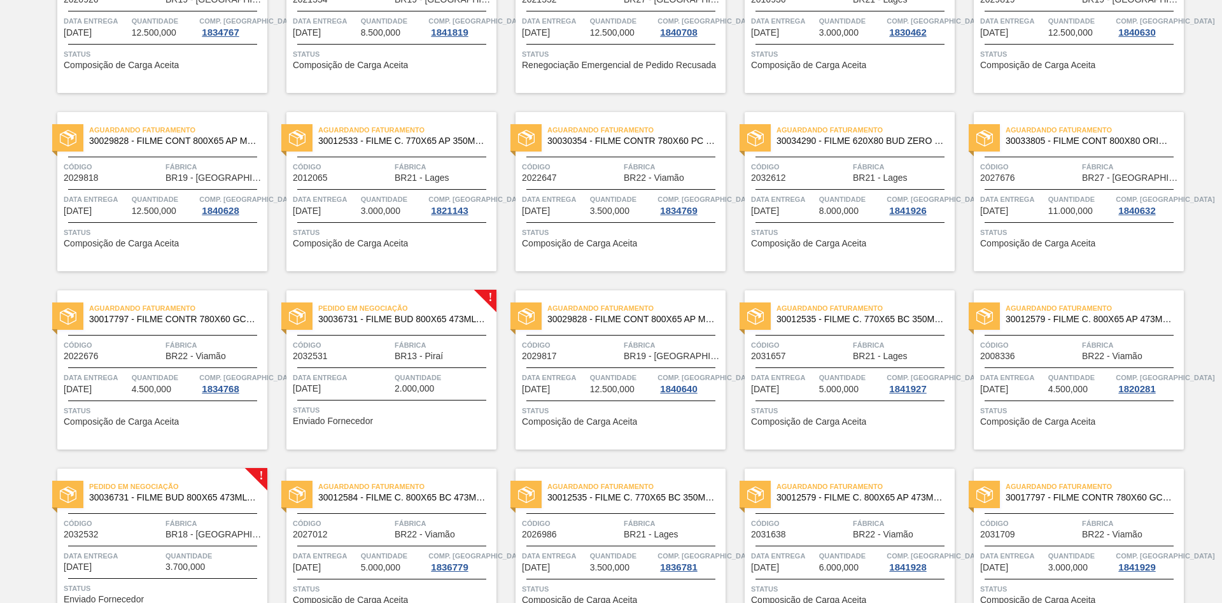
scroll to position [786, 0]
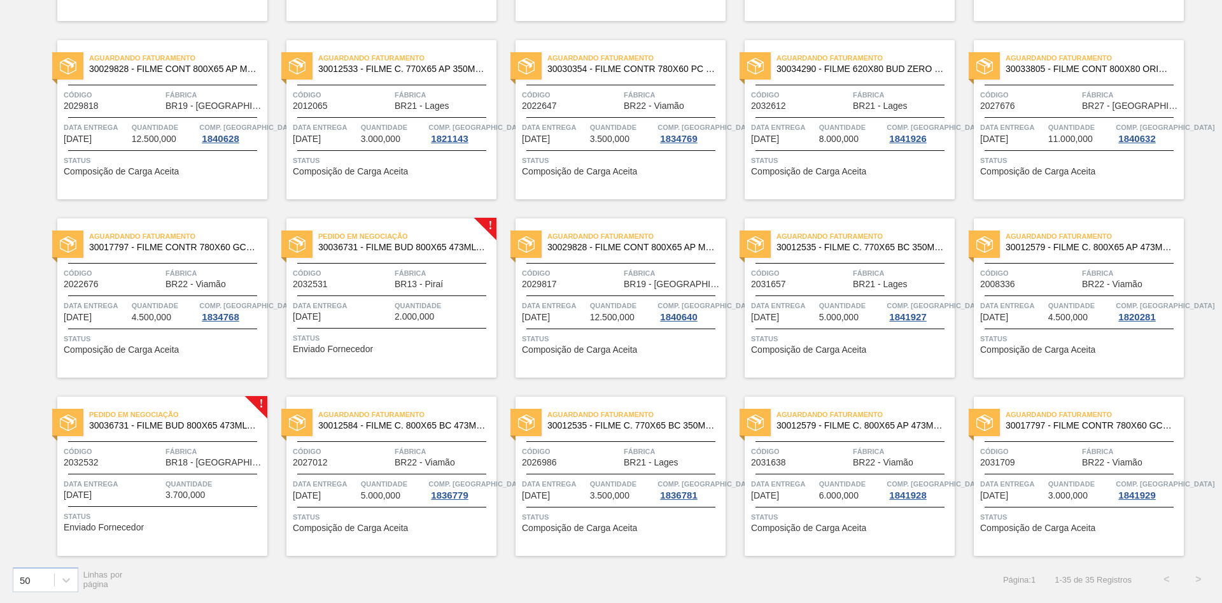
click at [838, 465] on div "Código 2031638" at bounding box center [800, 456] width 99 height 22
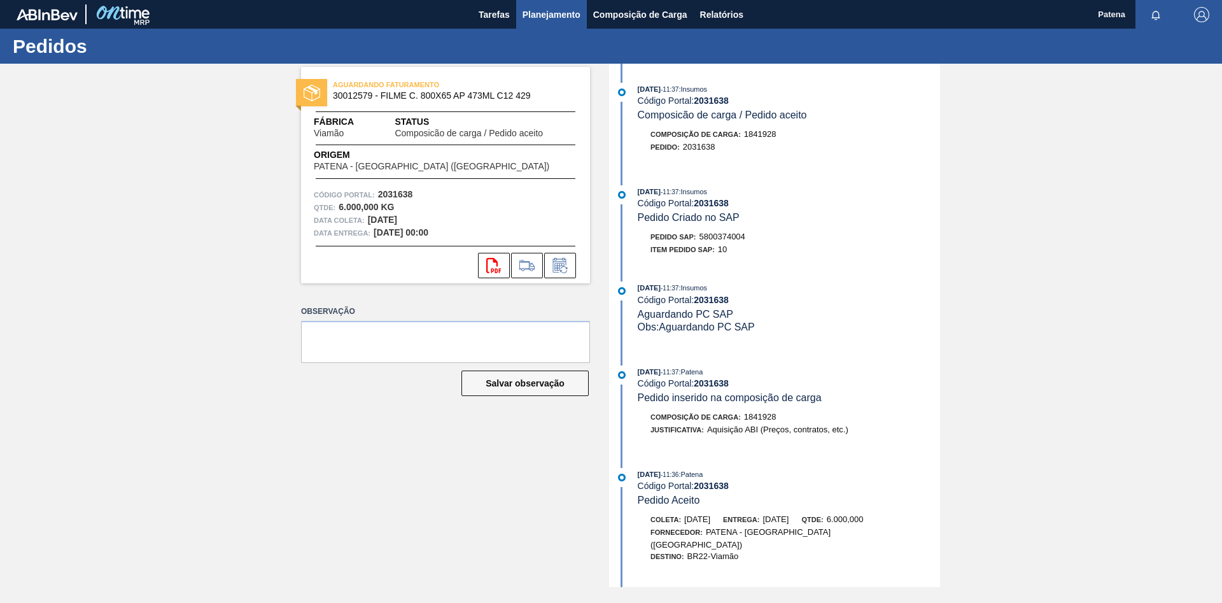
click at [549, 12] on span "Planejamento" at bounding box center [552, 14] width 58 height 15
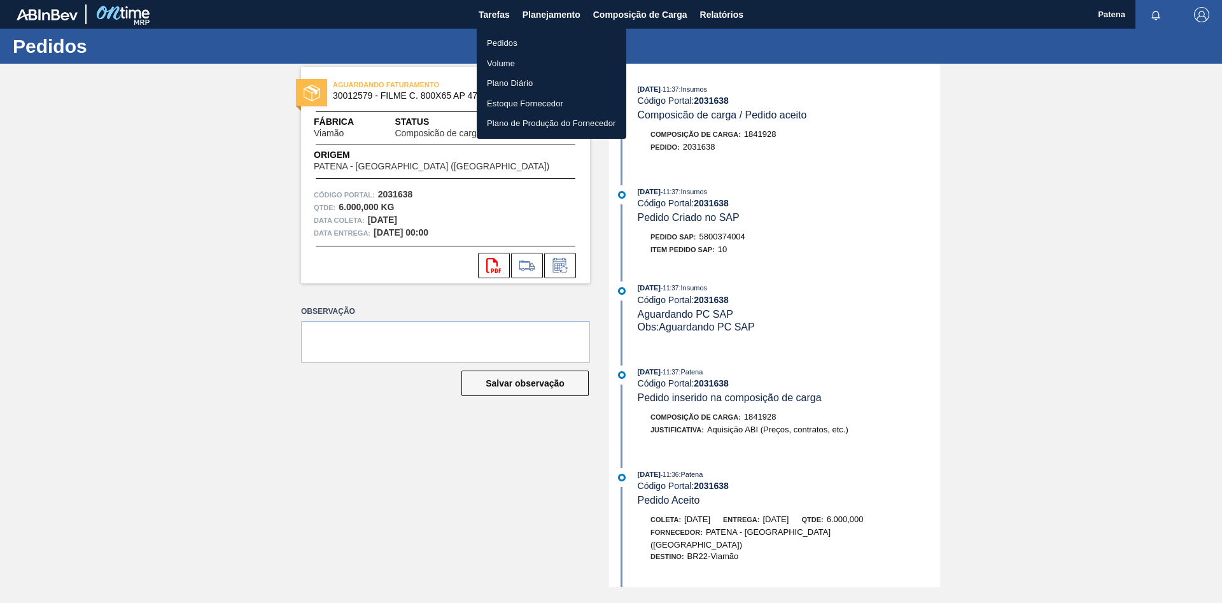
click at [506, 38] on li "Pedidos" at bounding box center [552, 43] width 150 height 20
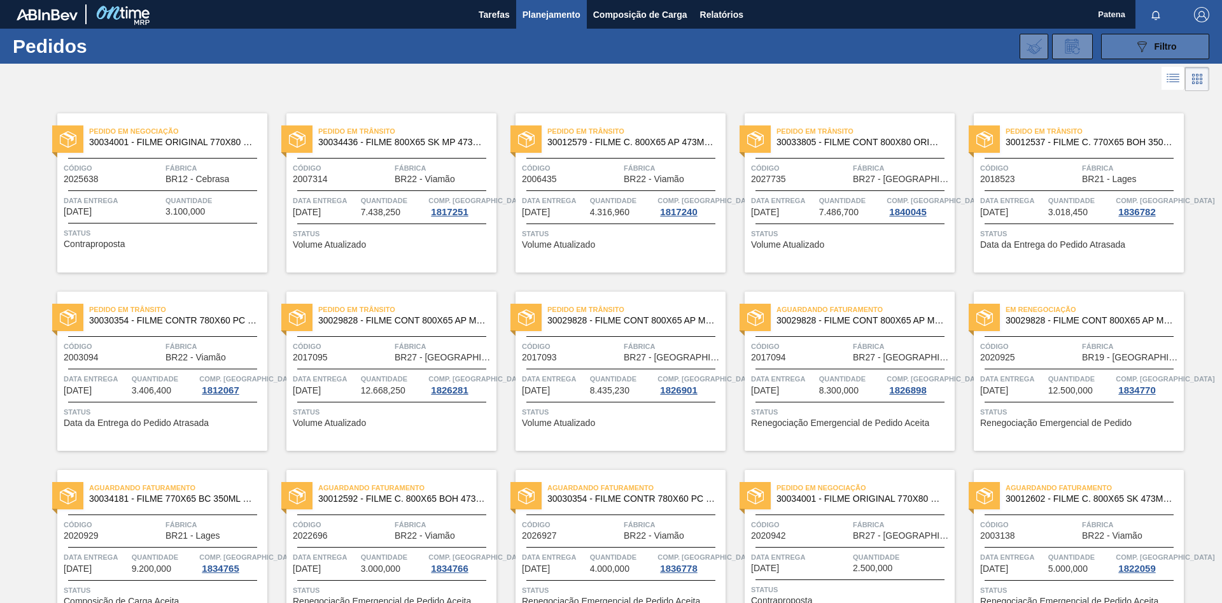
click at [1145, 42] on icon at bounding box center [1143, 46] width 10 height 11
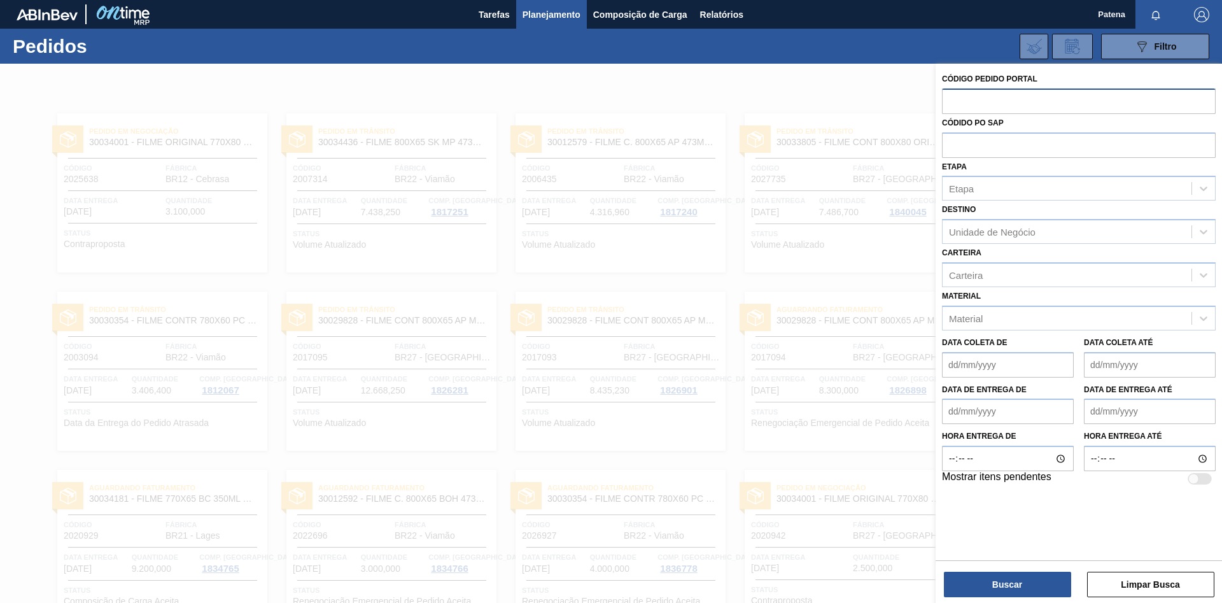
click at [966, 102] on input "text" at bounding box center [1079, 100] width 274 height 24
paste input "2020925"
type input "2020925"
click at [1013, 591] on button "Buscar" at bounding box center [1007, 584] width 127 height 25
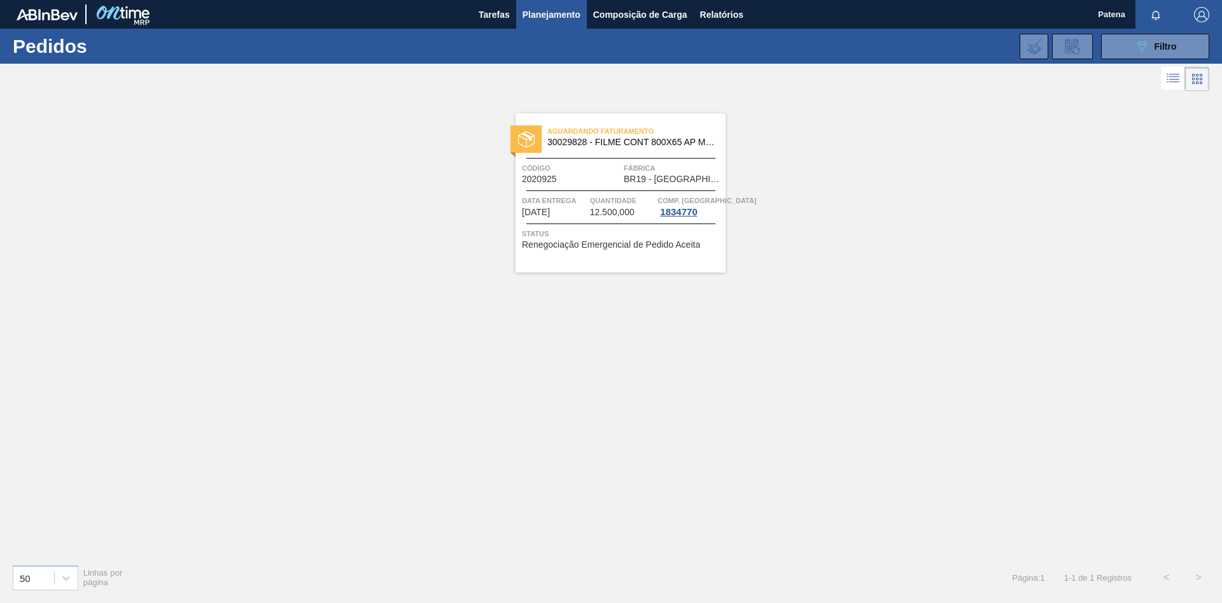
click at [534, 16] on span "Planejamento" at bounding box center [552, 14] width 58 height 15
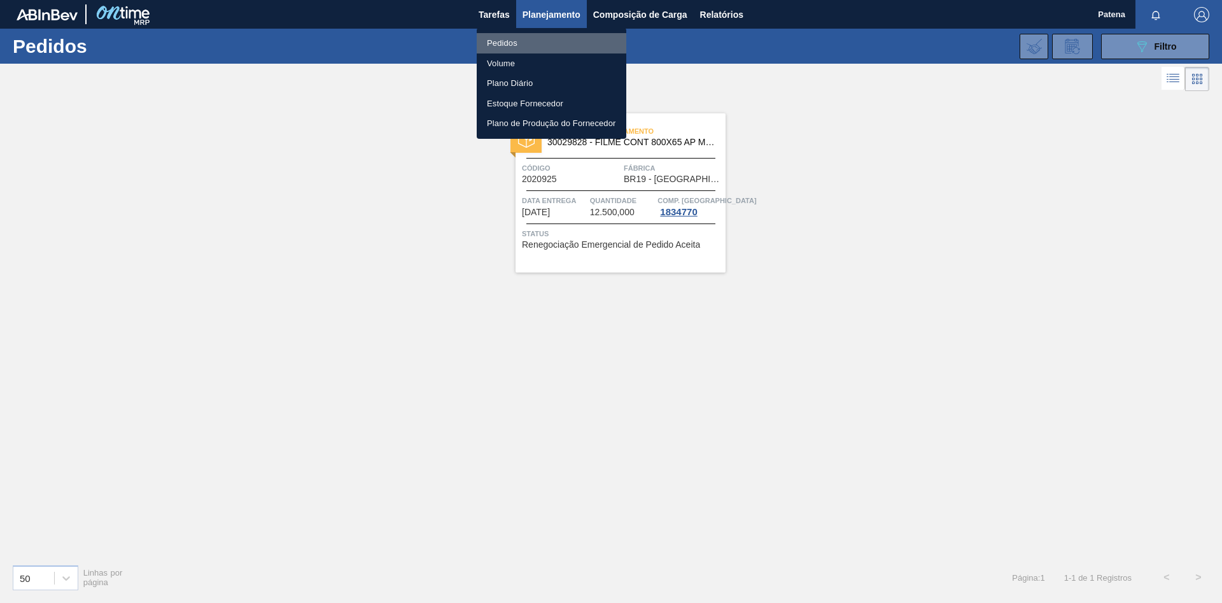
click at [523, 41] on li "Pedidos" at bounding box center [552, 43] width 150 height 20
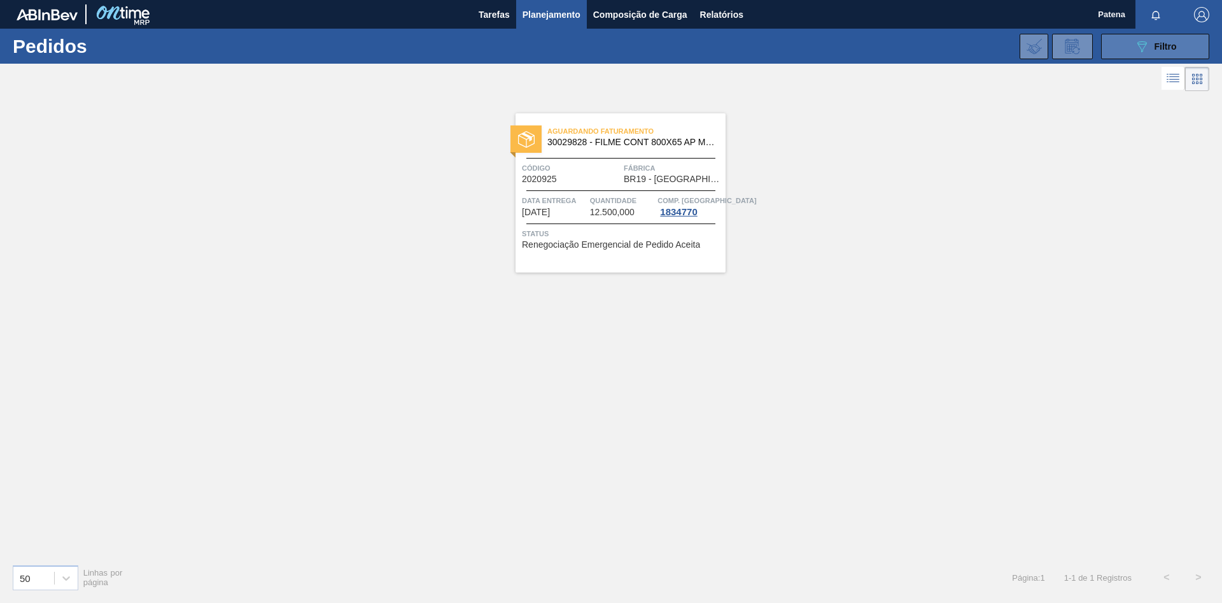
click at [1159, 43] on span "Filtro" at bounding box center [1166, 46] width 22 height 10
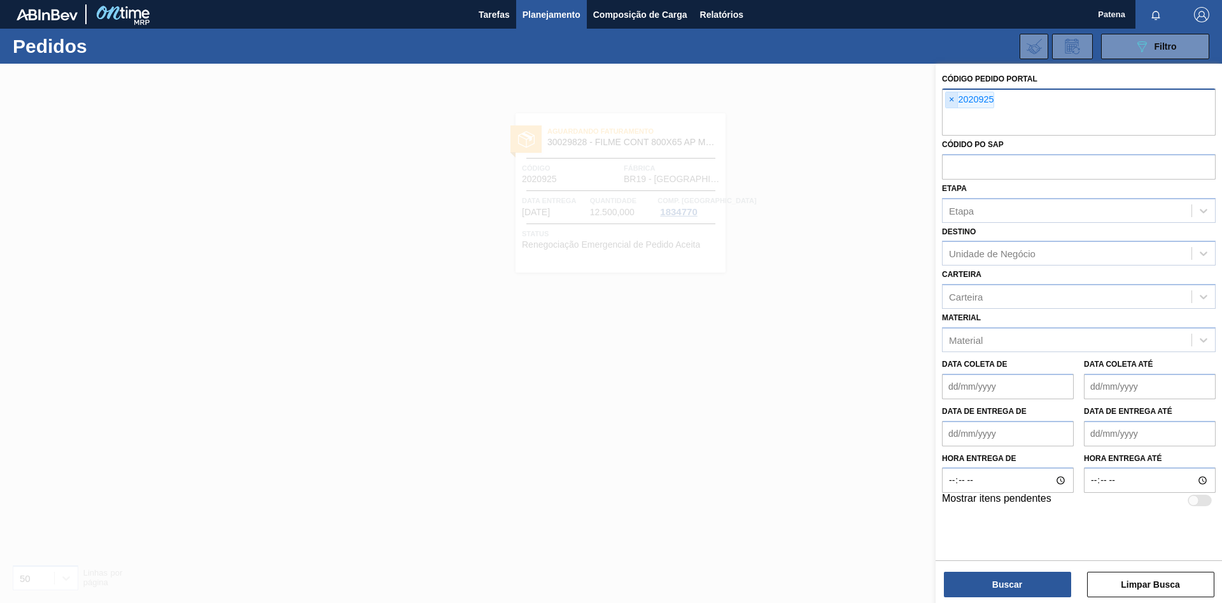
click at [952, 101] on span "×" at bounding box center [952, 99] width 12 height 15
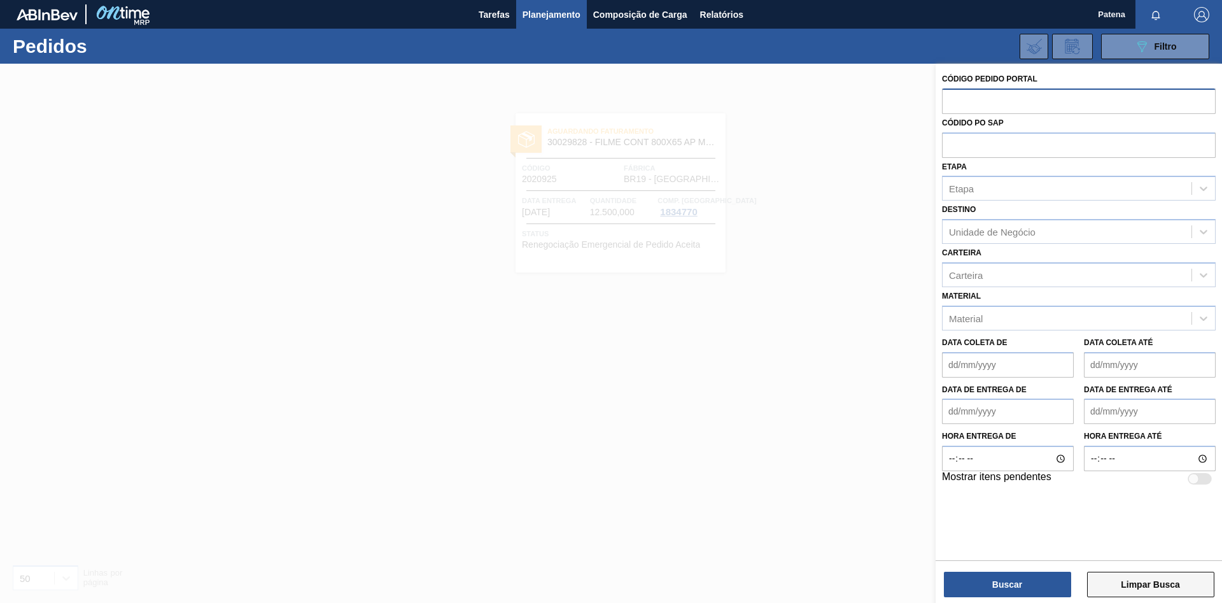
click at [1122, 586] on button "Limpar Busca" at bounding box center [1150, 584] width 127 height 25
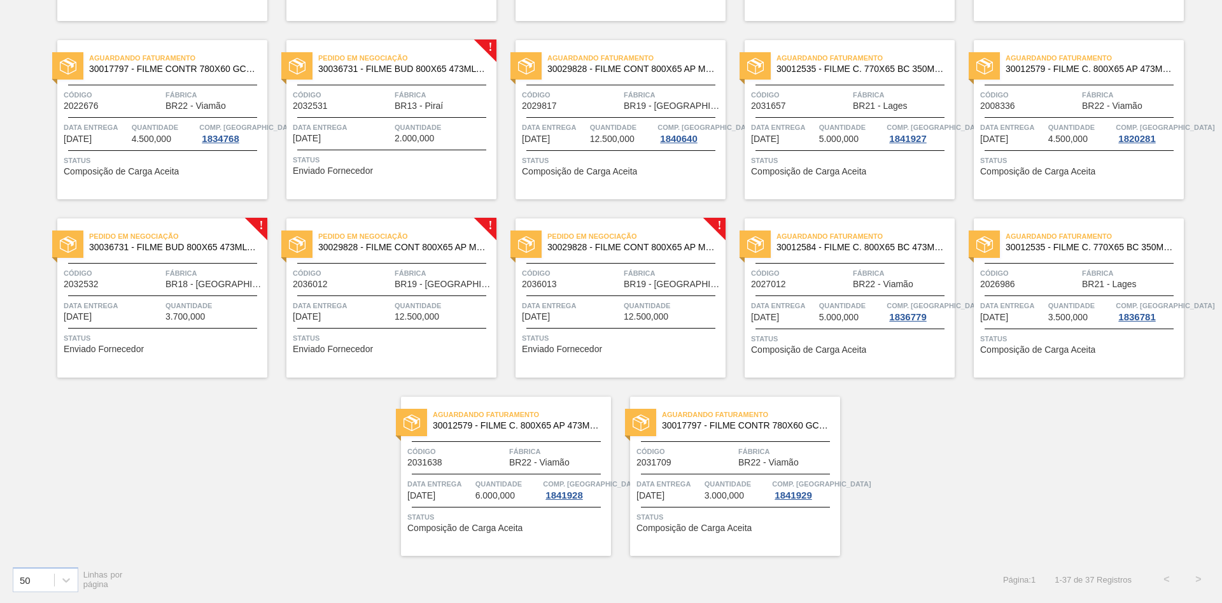
scroll to position [899, 0]
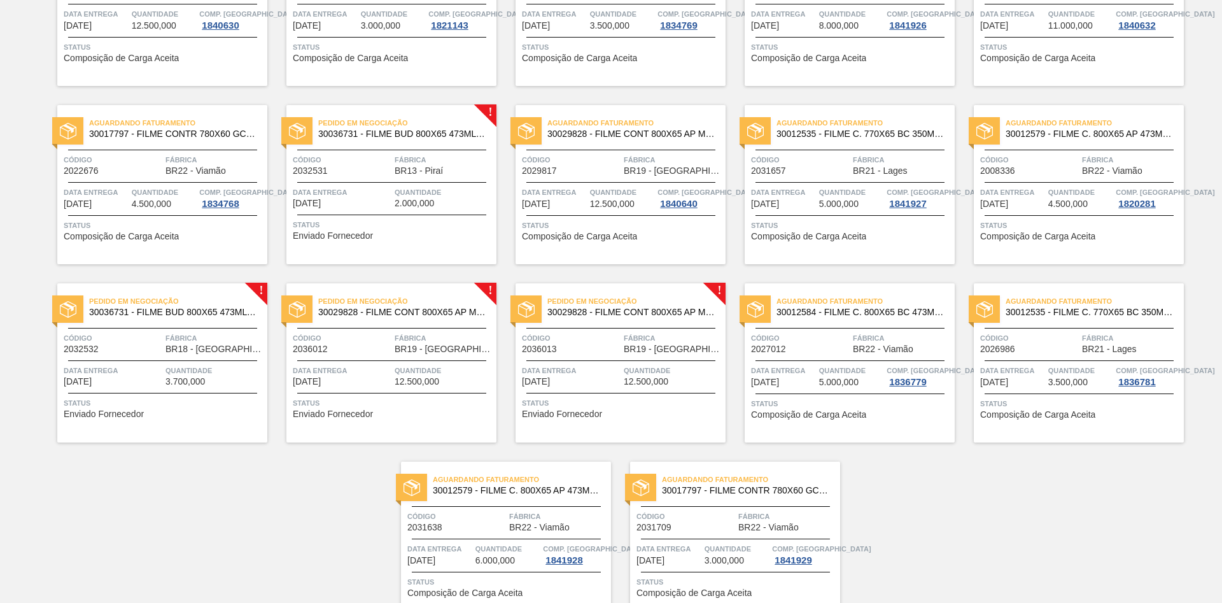
click at [383, 375] on span "Data entrega" at bounding box center [342, 370] width 99 height 13
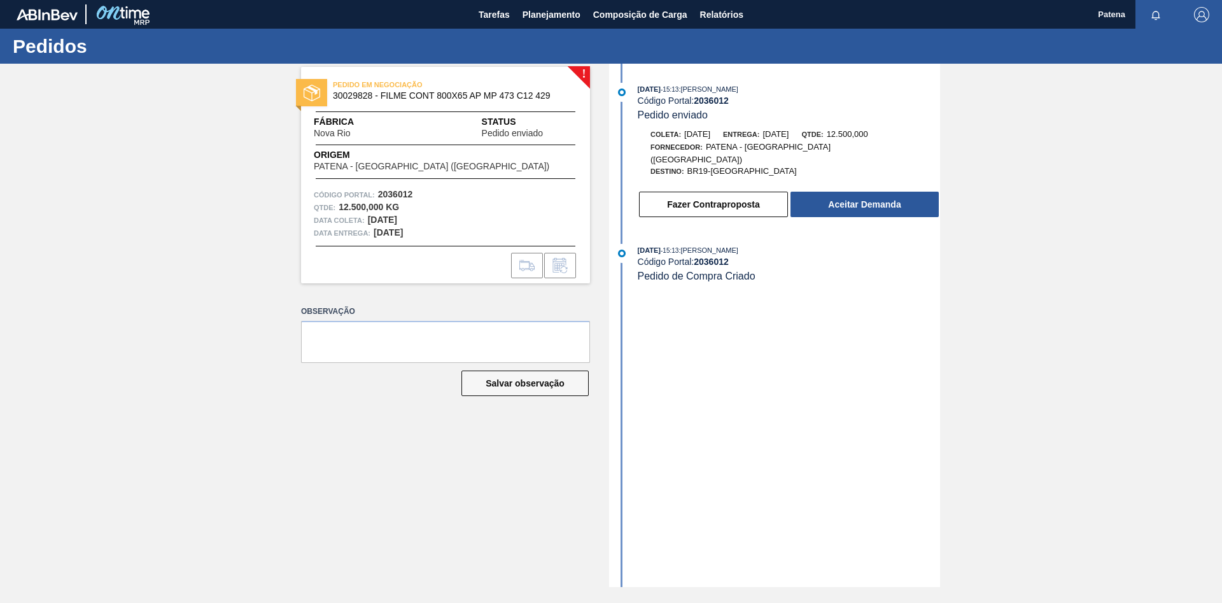
click at [255, 451] on div "! PEDIDO EM NEGOCIAÇÃO 30029828 - FILME CONT 800X65 AP MP 473 C12 429 Fábrica […" at bounding box center [611, 325] width 1222 height 523
click at [374, 466] on div "! PEDIDO EM NEGOCIAÇÃO 30029828 - FILME CONT 800X65 AP MP 473 C12 429 Fábrica N…" at bounding box center [436, 325] width 308 height 523
click at [554, 11] on span "Planejamento" at bounding box center [552, 14] width 58 height 15
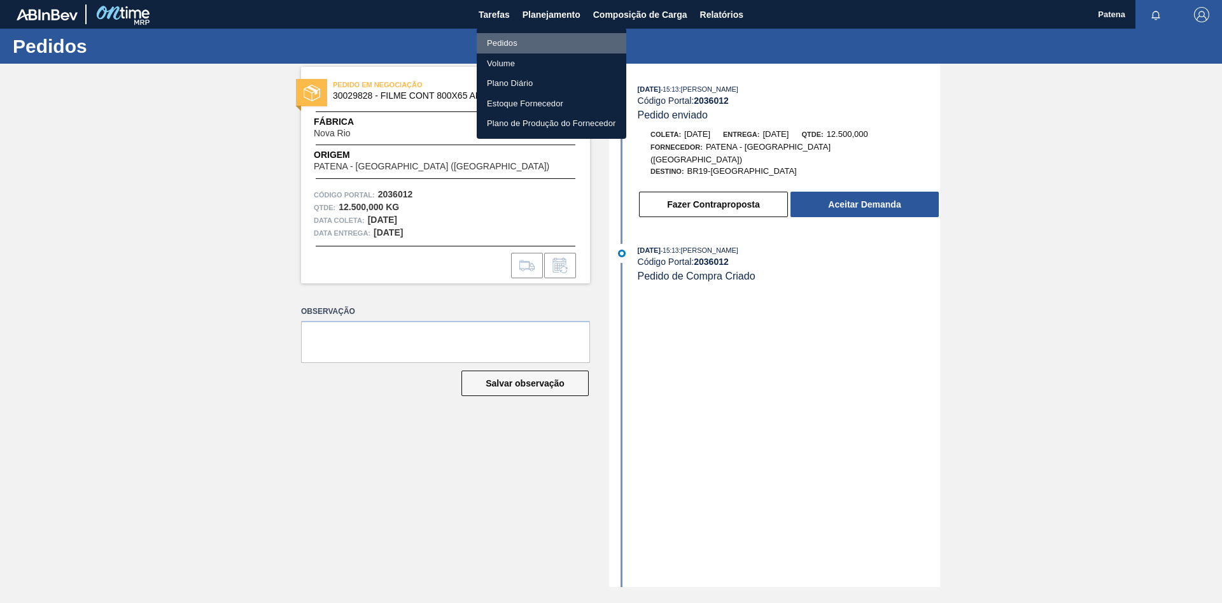
click at [506, 36] on li "Pedidos" at bounding box center [552, 43] width 150 height 20
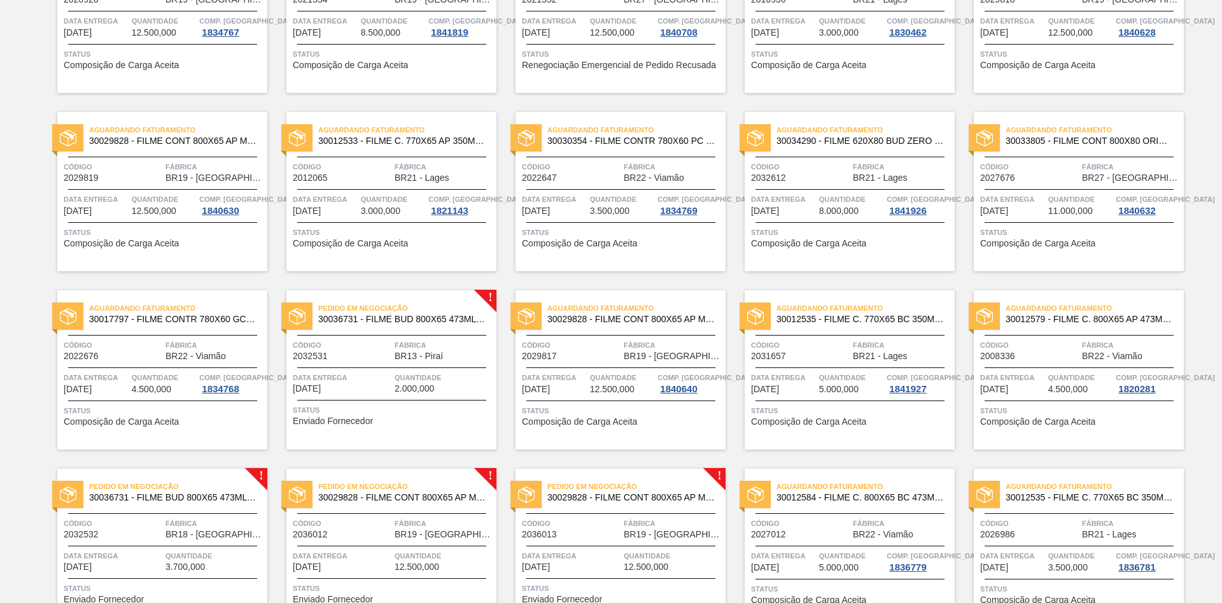
scroll to position [964, 0]
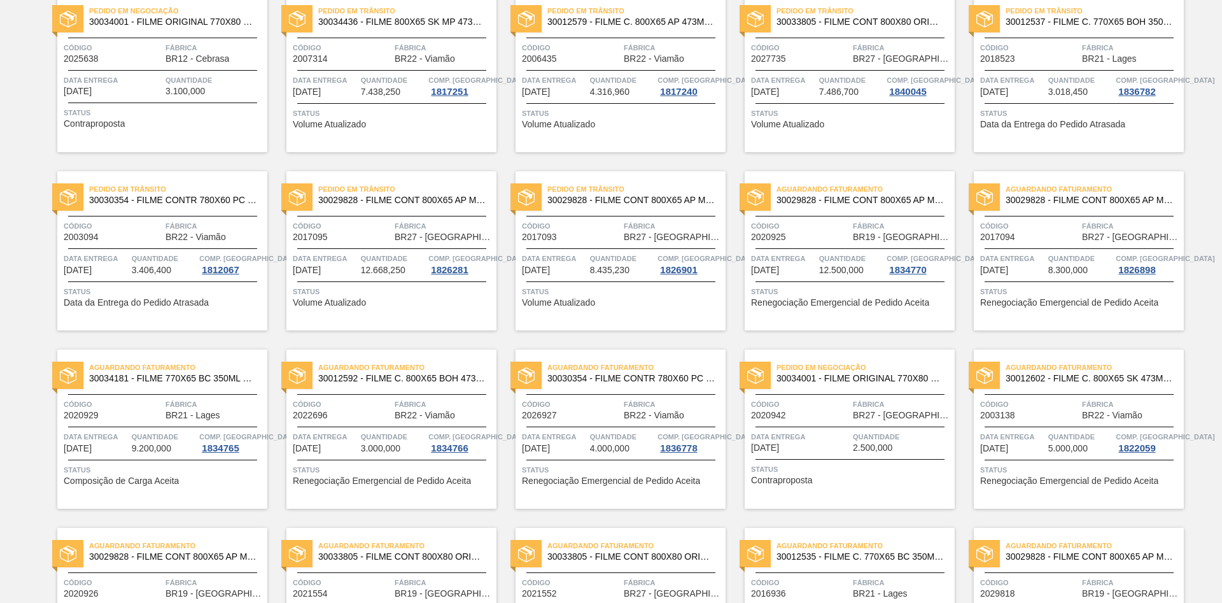
scroll to position [0, 0]
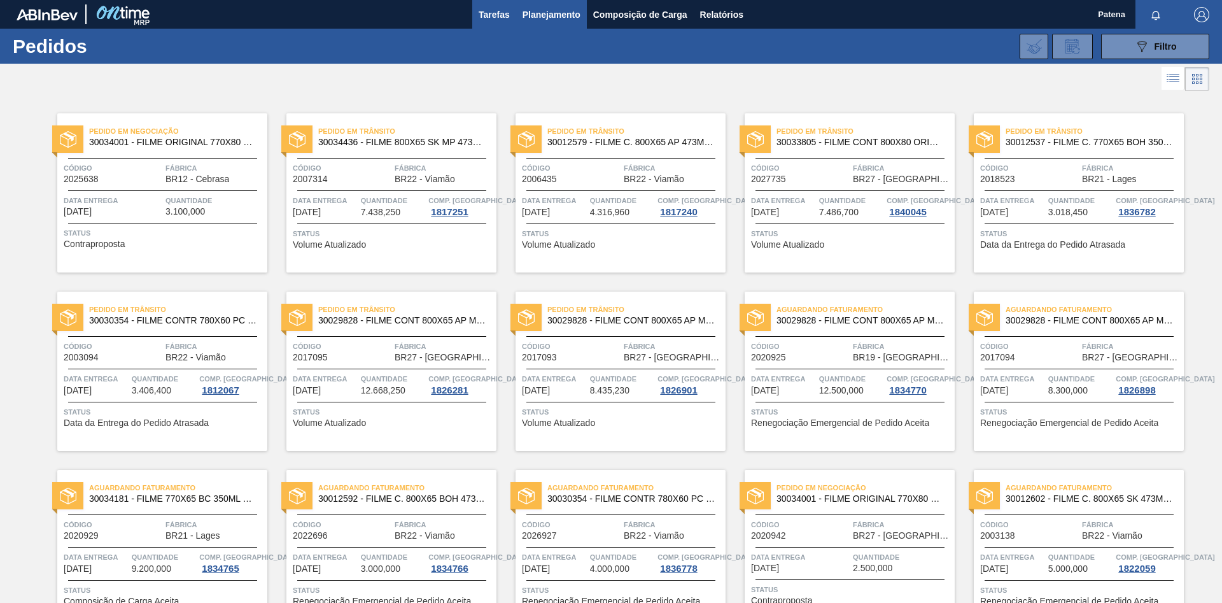
click at [500, 17] on span "Tarefas" at bounding box center [494, 14] width 31 height 15
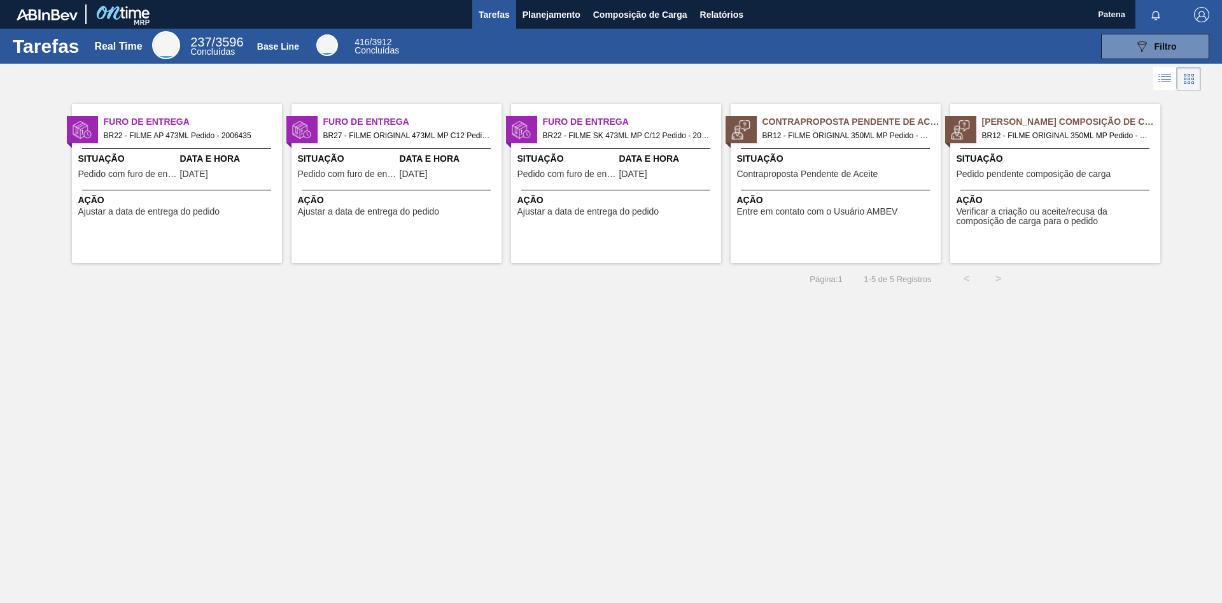
click at [726, 300] on div "Tarefas Real Time 237 / 3596 Concluídas Base Line 416 / 3912 Concluídas 089F7B8…" at bounding box center [611, 288] width 1222 height 518
click at [553, 16] on span "Planejamento" at bounding box center [552, 14] width 58 height 15
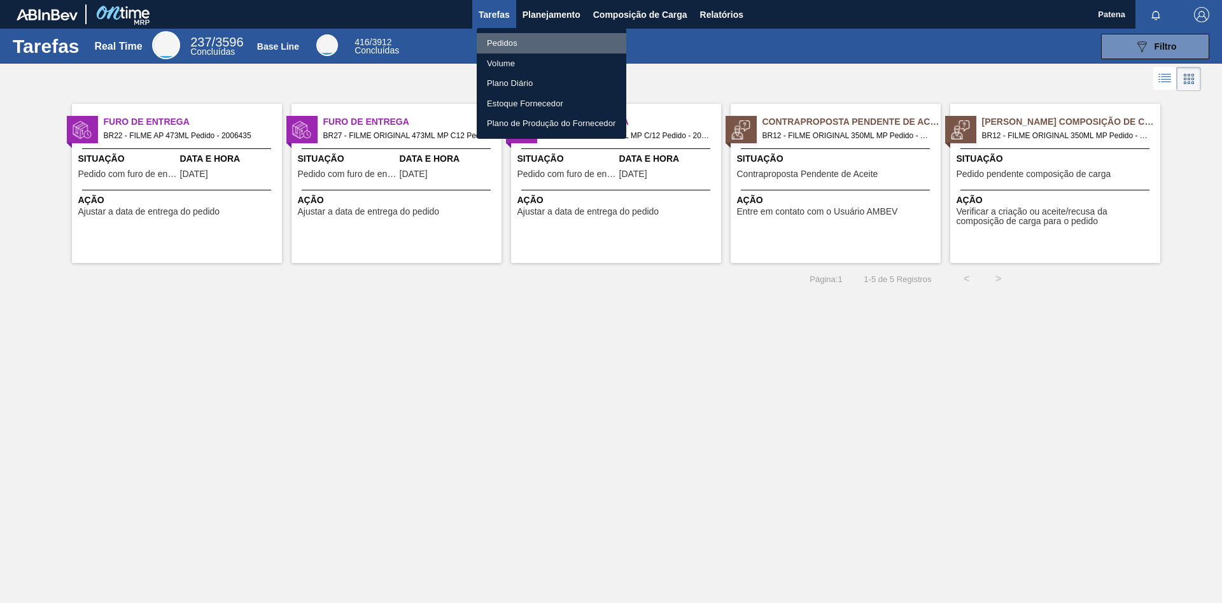
click at [517, 36] on li "Pedidos" at bounding box center [552, 43] width 150 height 20
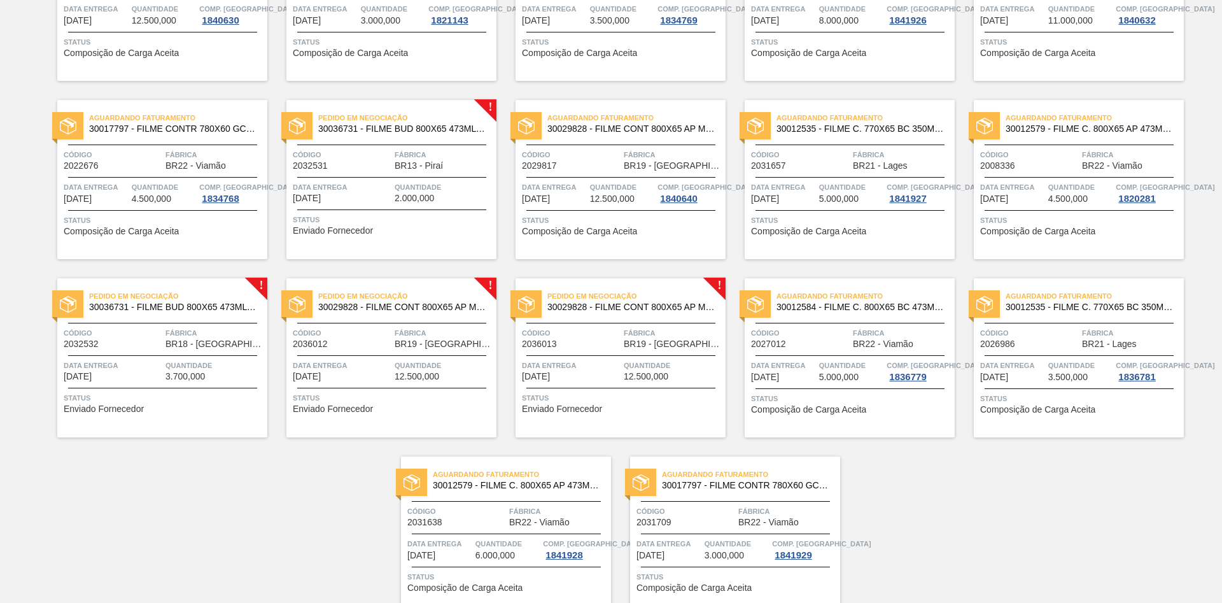
scroll to position [964, 0]
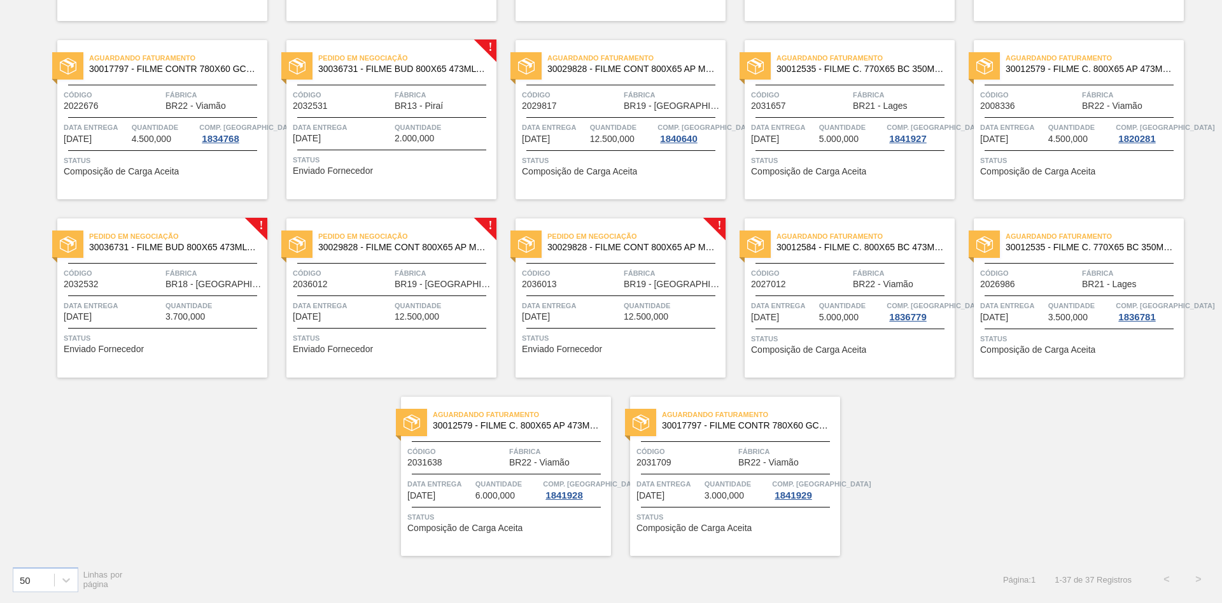
click at [608, 265] on div "Pedido em Negociação 30029828 - FILME CONT 800X65 AP MP 473 C12 429 Código 2036…" at bounding box center [621, 297] width 210 height 159
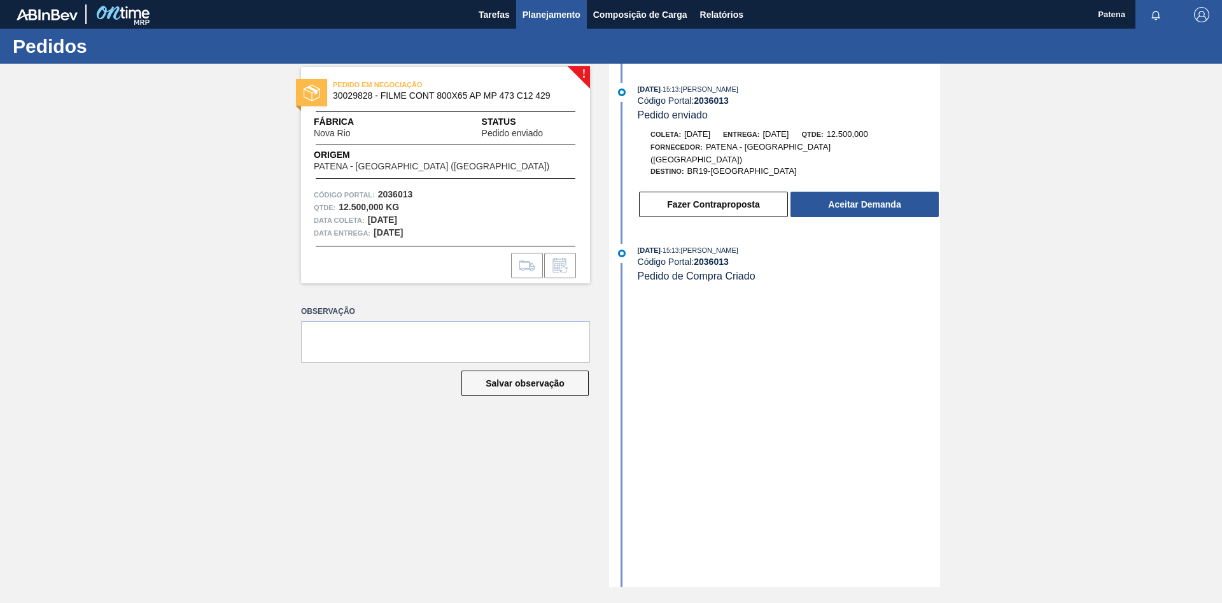
click at [543, 13] on span "Planejamento" at bounding box center [552, 14] width 58 height 15
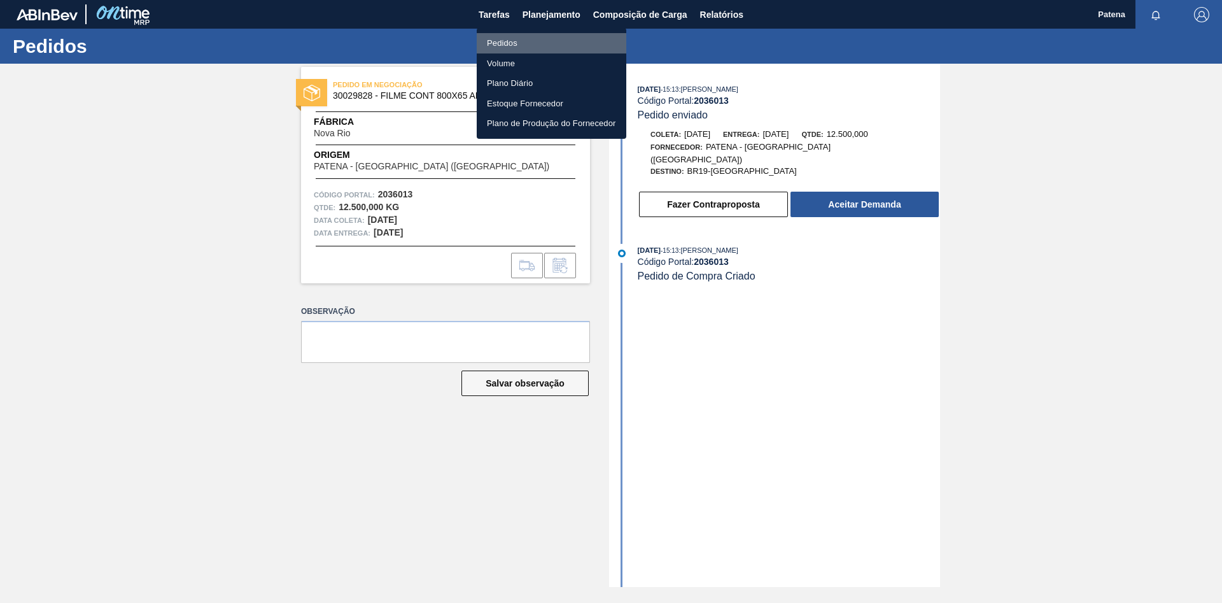
click at [510, 36] on li "Pedidos" at bounding box center [552, 43] width 150 height 20
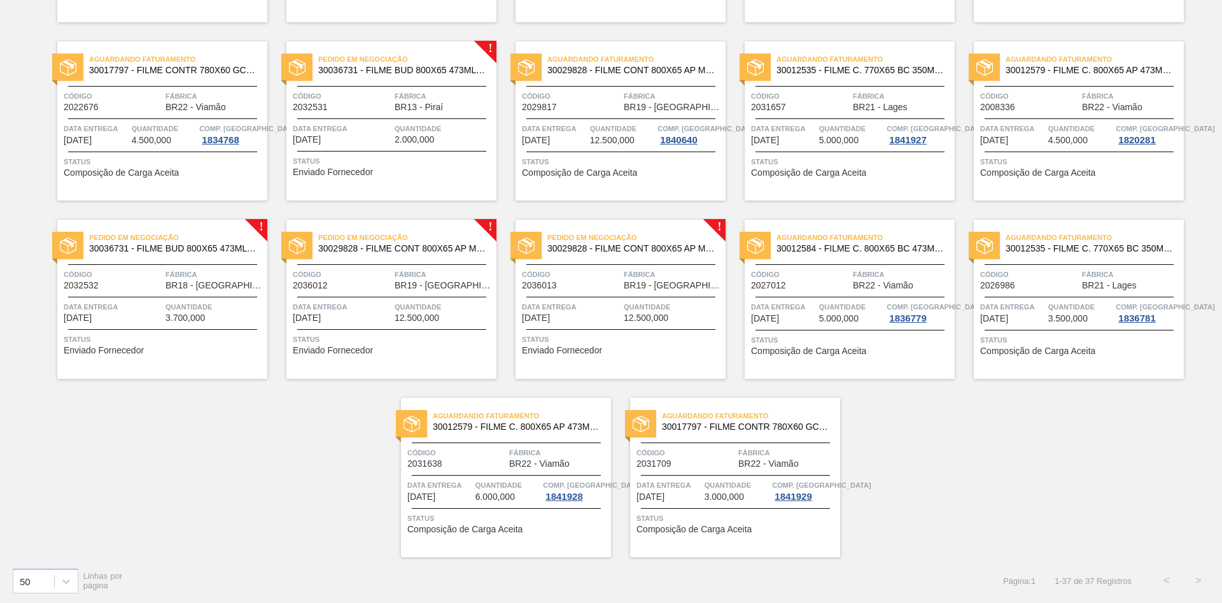
scroll to position [964, 0]
click at [118, 277] on span "Código" at bounding box center [113, 273] width 99 height 13
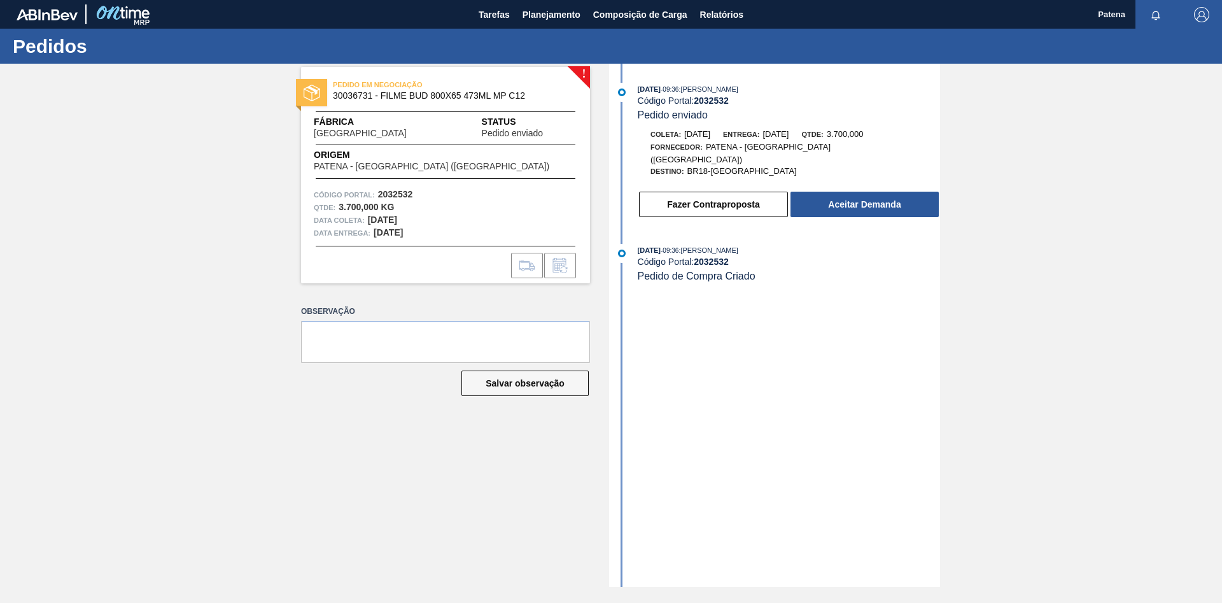
click at [229, 404] on div "! PEDIDO EM NEGOCIAÇÃO 30036731 - FILME BUD 800X65 473ML MP C12 Fábrica [GEOGRA…" at bounding box center [611, 325] width 1222 height 523
click at [544, 17] on span "Planejamento" at bounding box center [552, 14] width 58 height 15
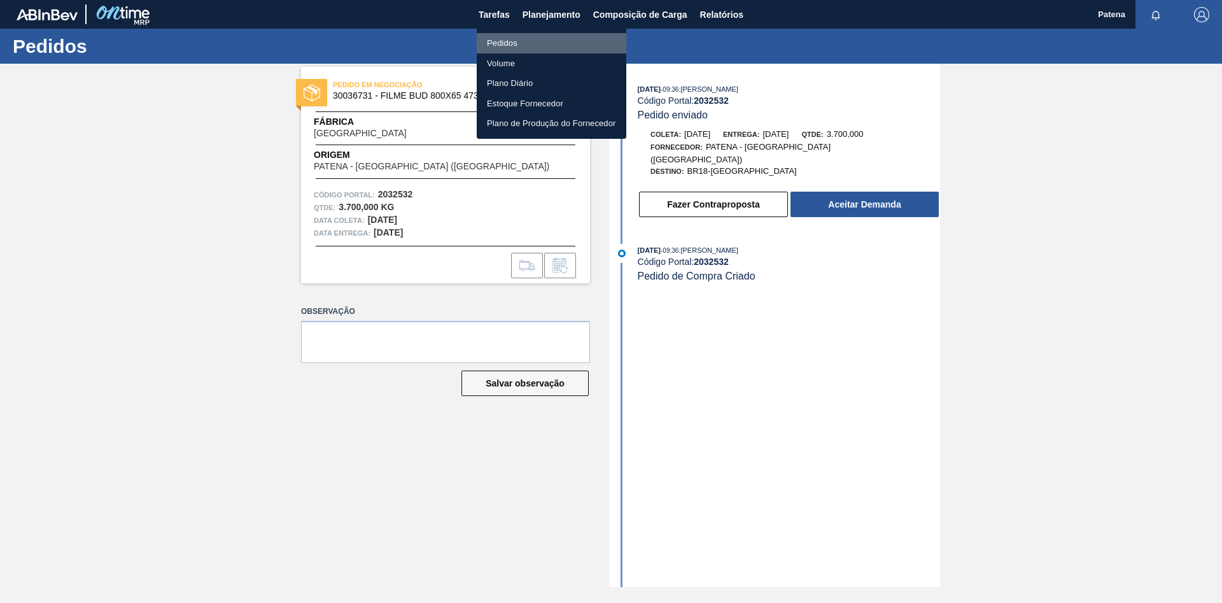
click at [503, 42] on li "Pedidos" at bounding box center [552, 43] width 150 height 20
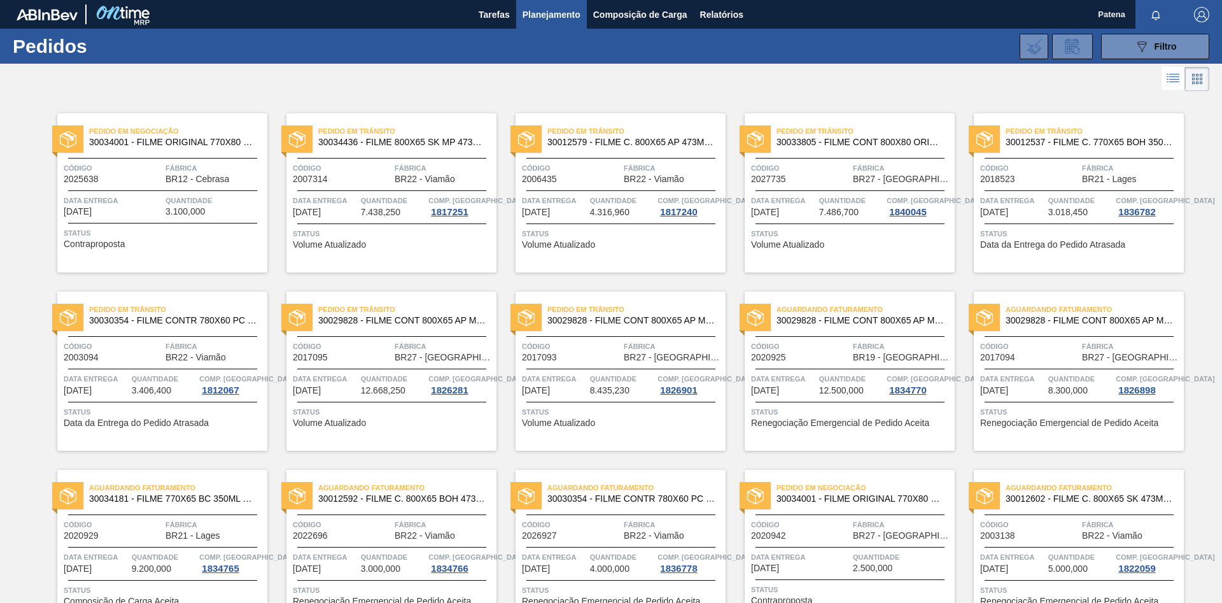
click at [1204, 16] on img "button" at bounding box center [1201, 14] width 15 height 15
click at [1135, 111] on li "Sair" at bounding box center [1163, 113] width 97 height 23
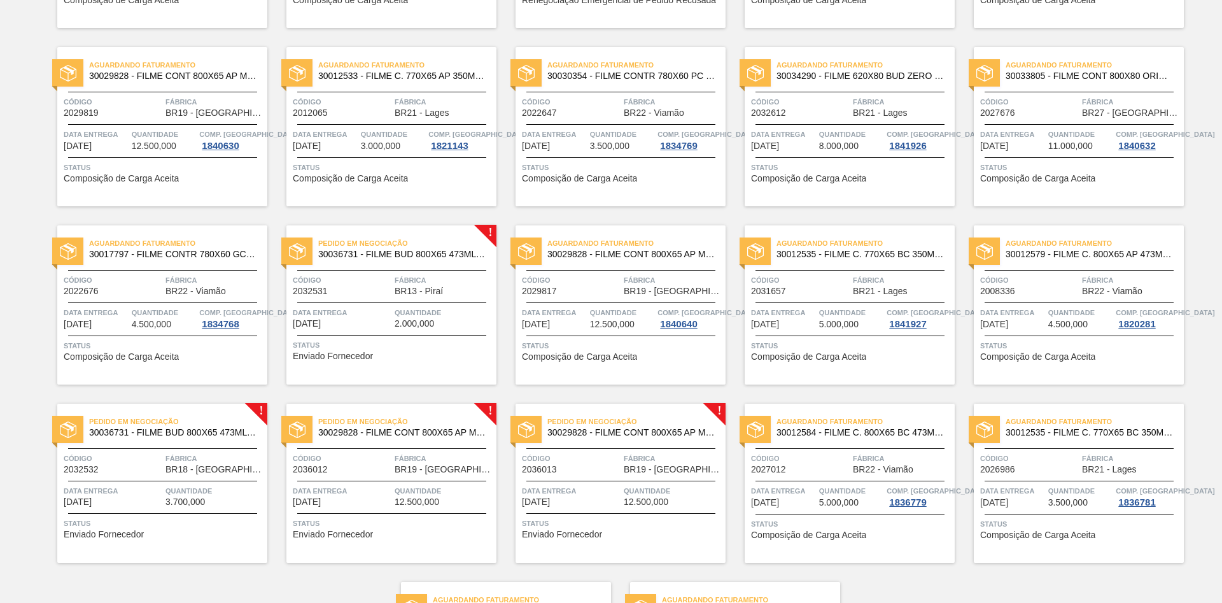
scroll to position [964, 0]
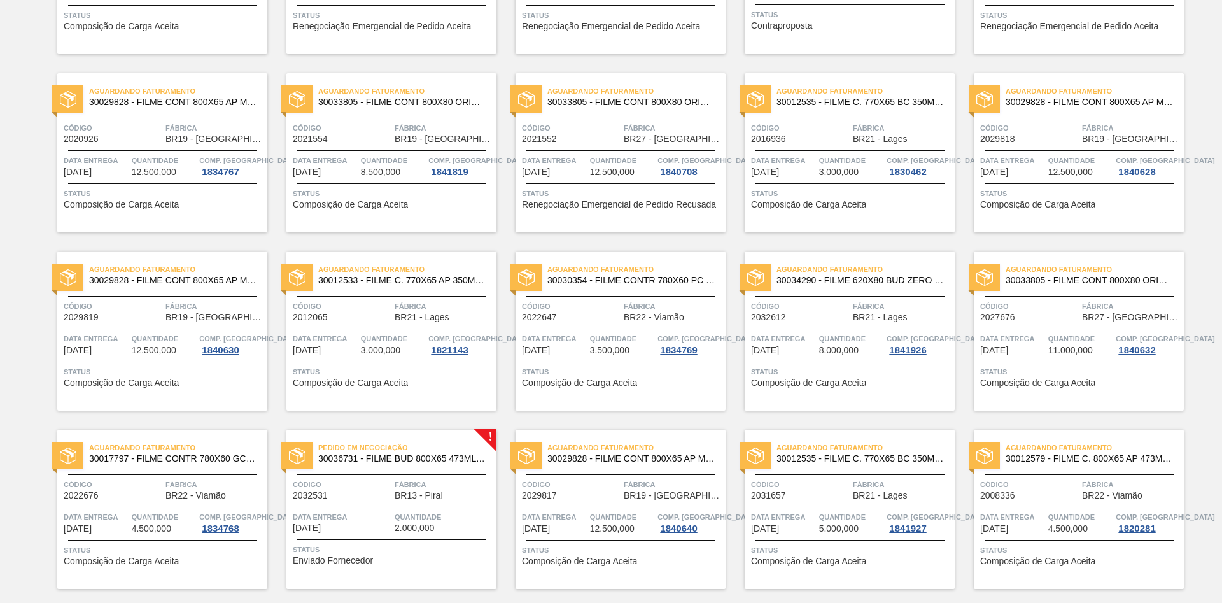
scroll to position [315, 0]
